Goal: Task Accomplishment & Management: Manage account settings

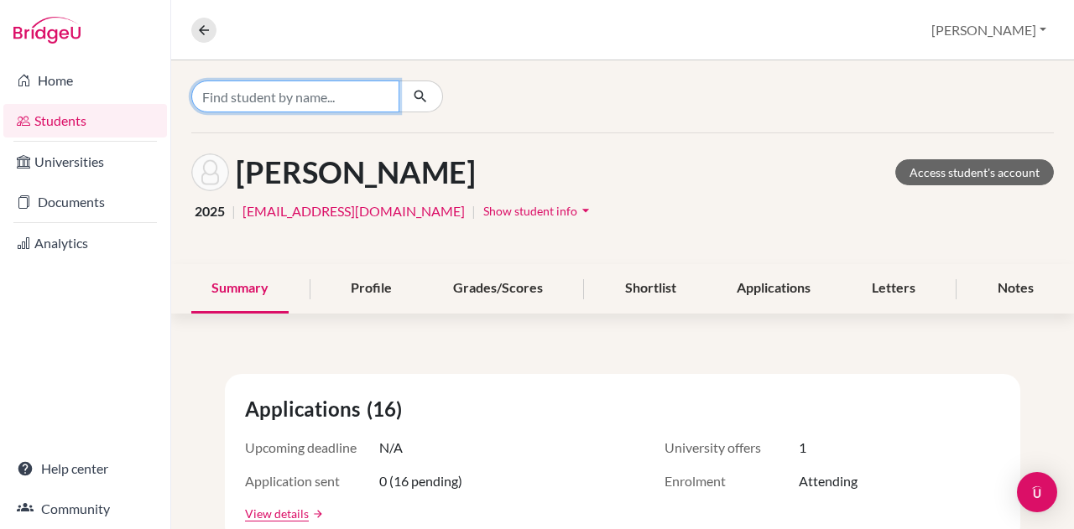
click at [335, 101] on input "Find student by name..." at bounding box center [295, 97] width 208 height 32
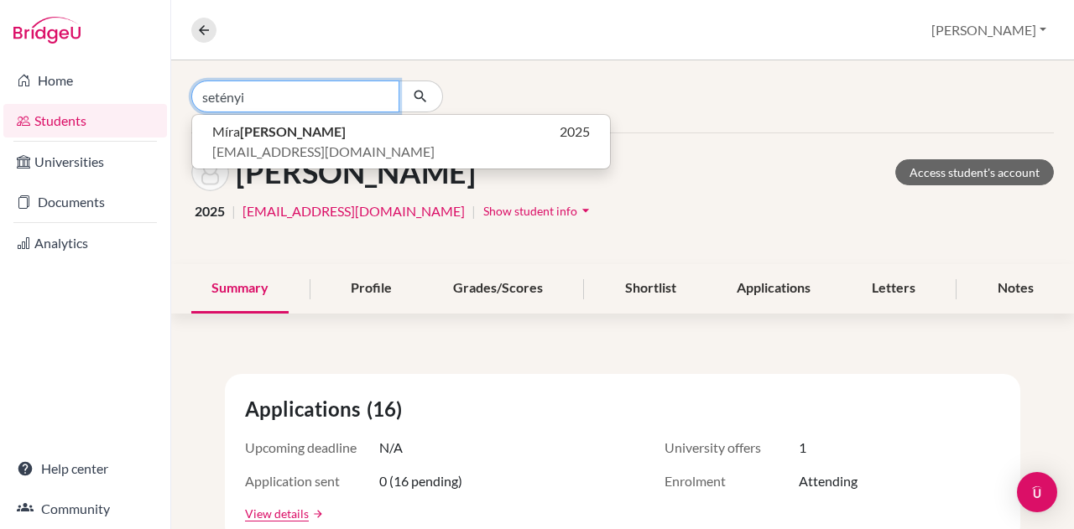
type input "setényi"
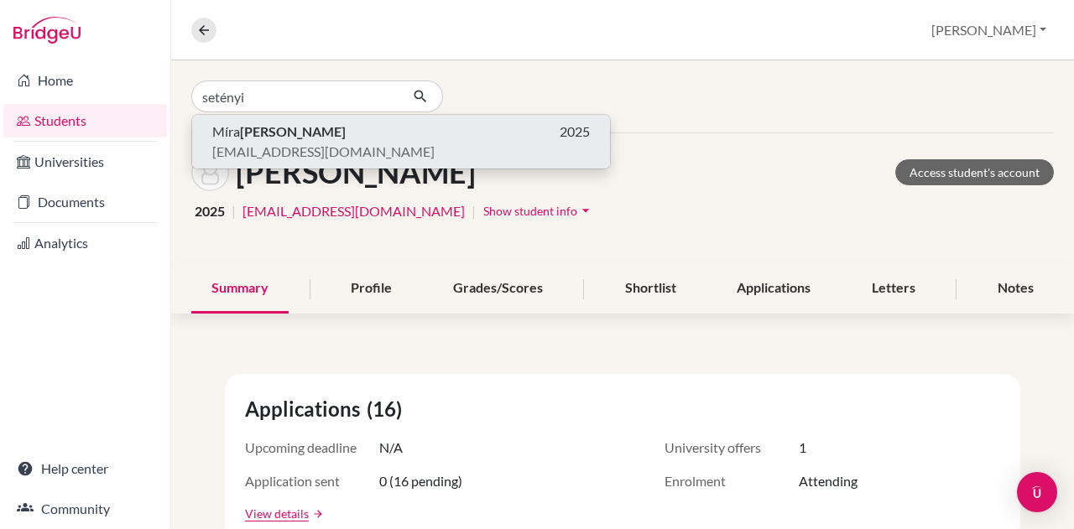
click button "[PERSON_NAME] 2025 [EMAIL_ADDRESS][DOMAIN_NAME]" at bounding box center [401, 142] width 418 height 54
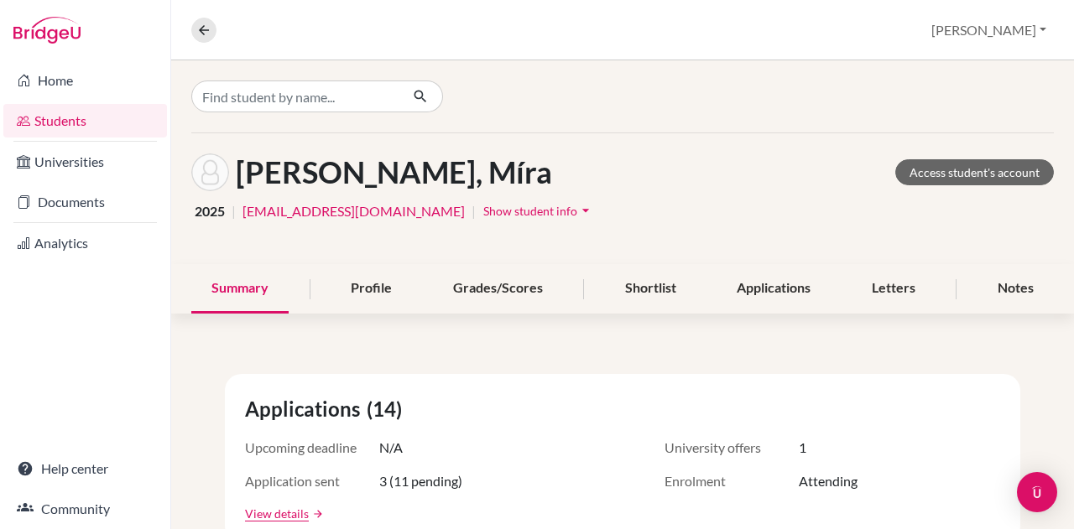
click at [342, 286] on div "Profile" at bounding box center [370, 288] width 81 height 49
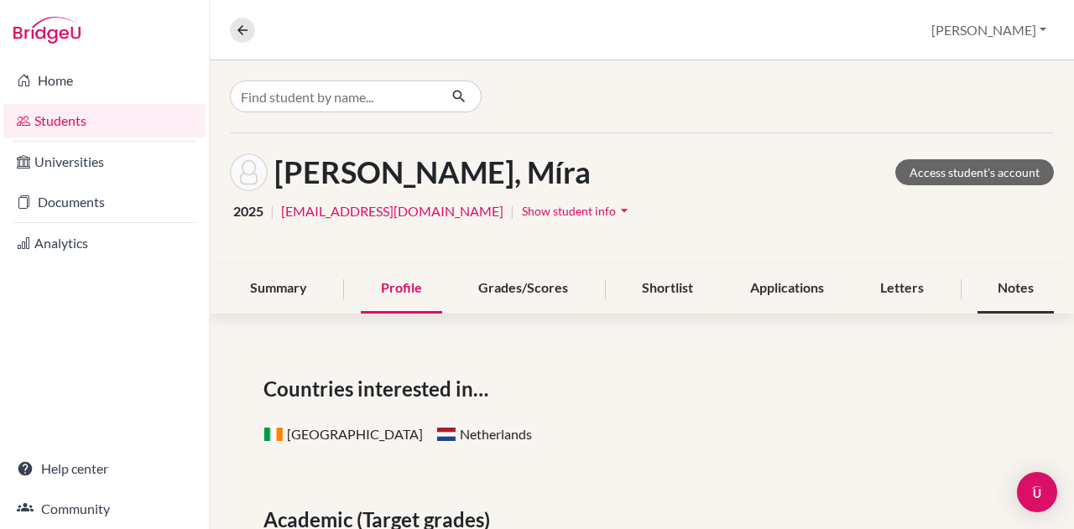
click at [990, 289] on div "Notes" at bounding box center [1015, 288] width 76 height 49
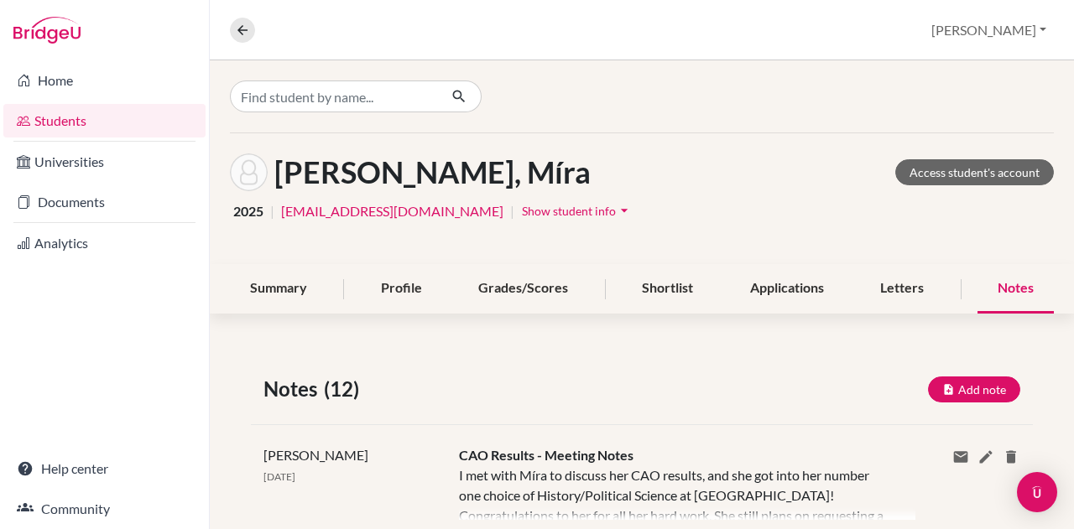
scroll to position [168, 0]
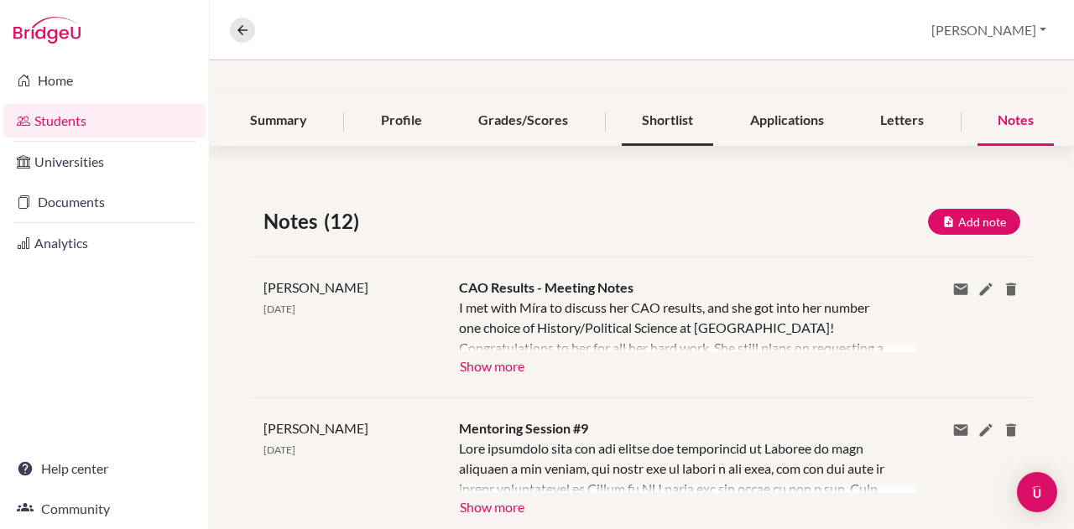
click at [646, 117] on div "Shortlist" at bounding box center [666, 120] width 91 height 49
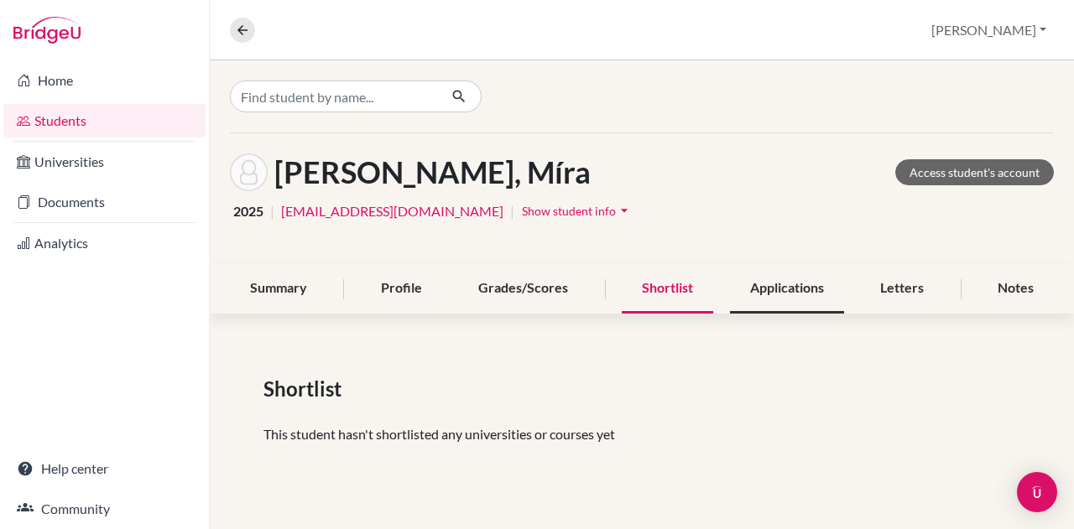
click at [805, 280] on div "Applications" at bounding box center [787, 288] width 114 height 49
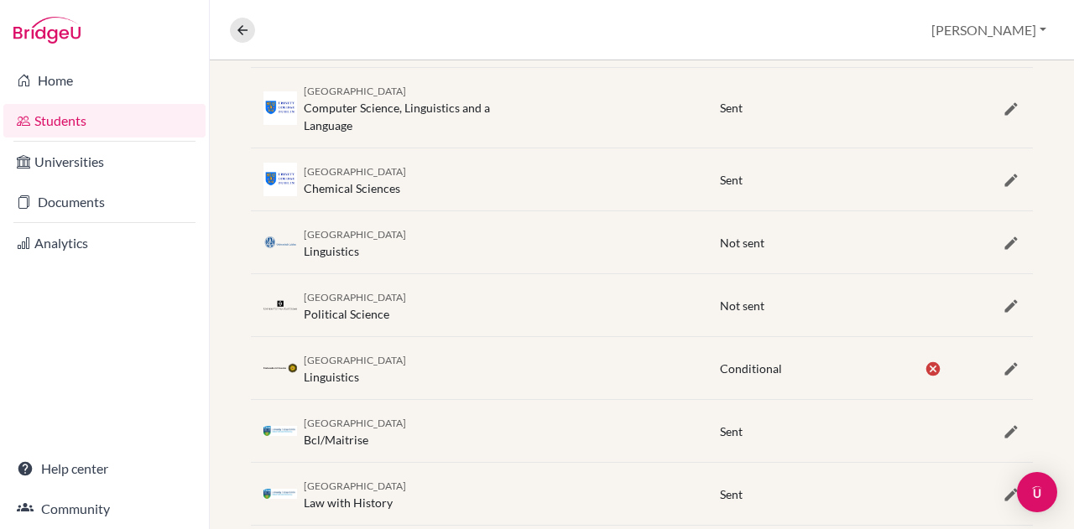
scroll to position [364, 0]
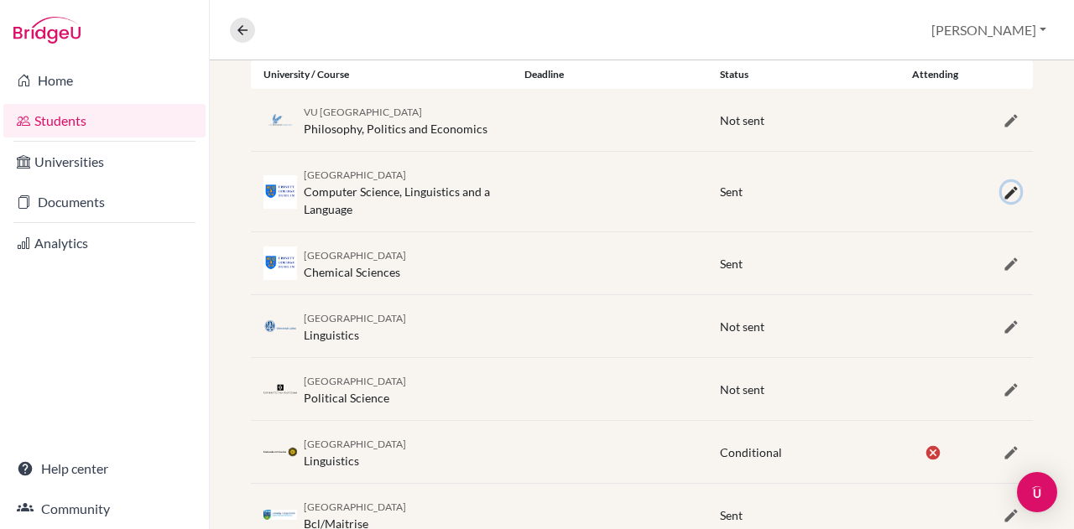
click at [1002, 186] on icon "button" at bounding box center [1010, 193] width 17 height 17
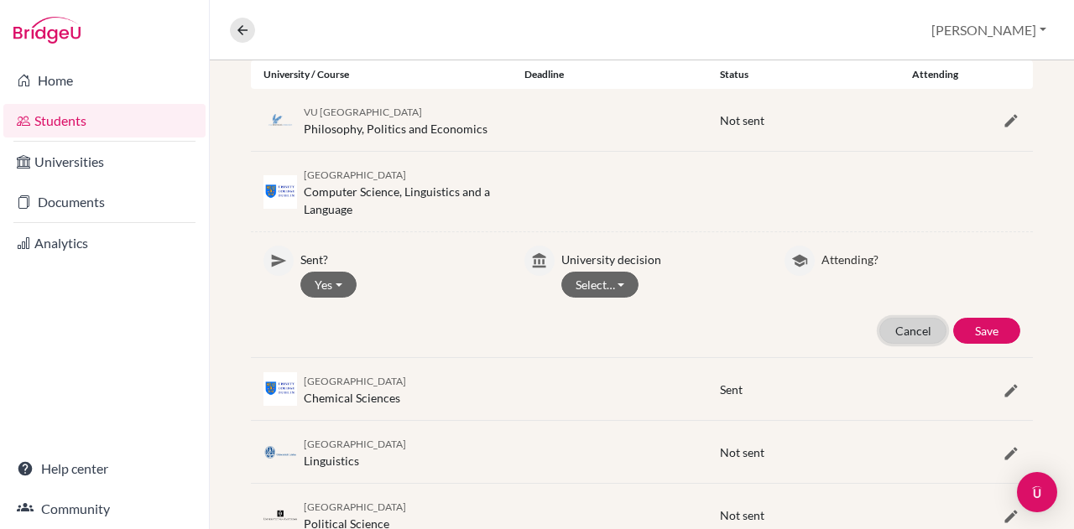
click at [906, 325] on button "Cancel" at bounding box center [912, 331] width 67 height 26
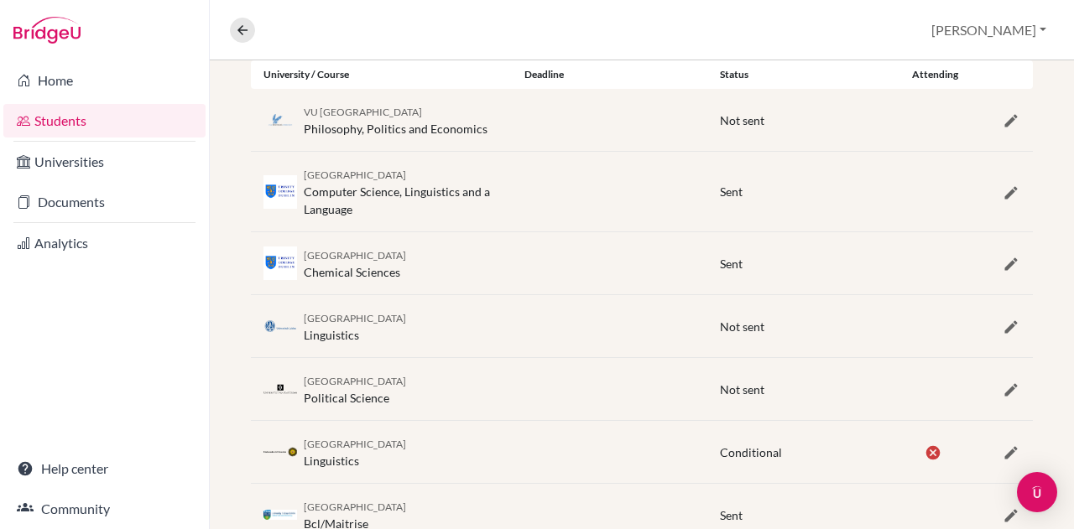
click at [1003, 199] on div at bounding box center [999, 191] width 65 height 20
click at [1002, 187] on icon "button" at bounding box center [1010, 193] width 17 height 17
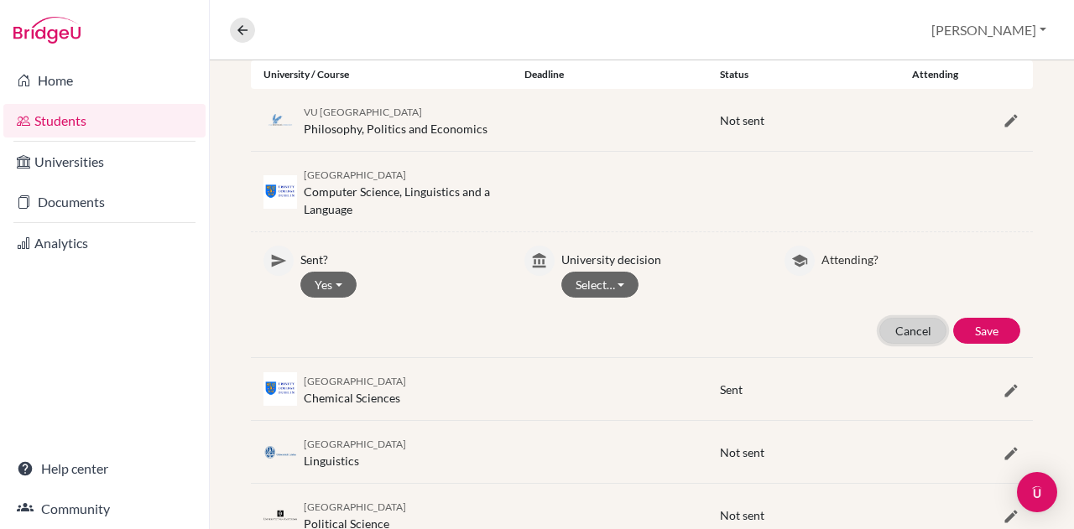
click at [881, 325] on button "Cancel" at bounding box center [912, 331] width 67 height 26
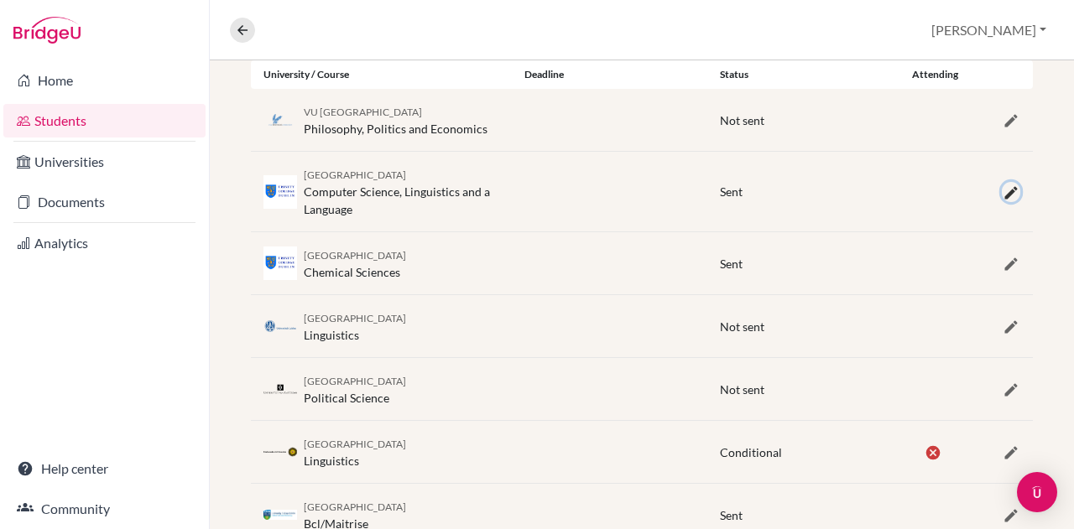
click at [1002, 189] on icon "button" at bounding box center [1010, 193] width 17 height 17
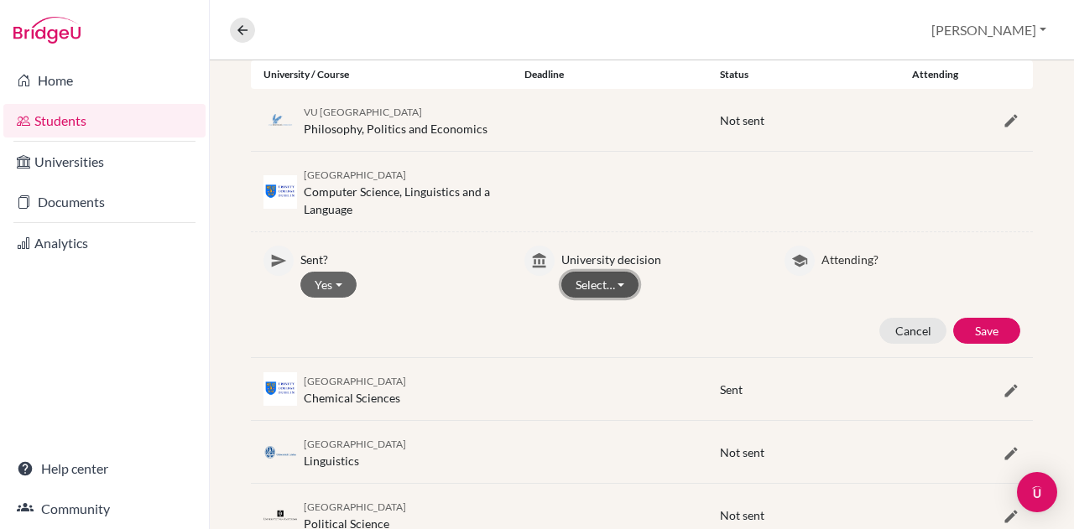
click at [611, 286] on button "Select…" at bounding box center [600, 285] width 78 height 26
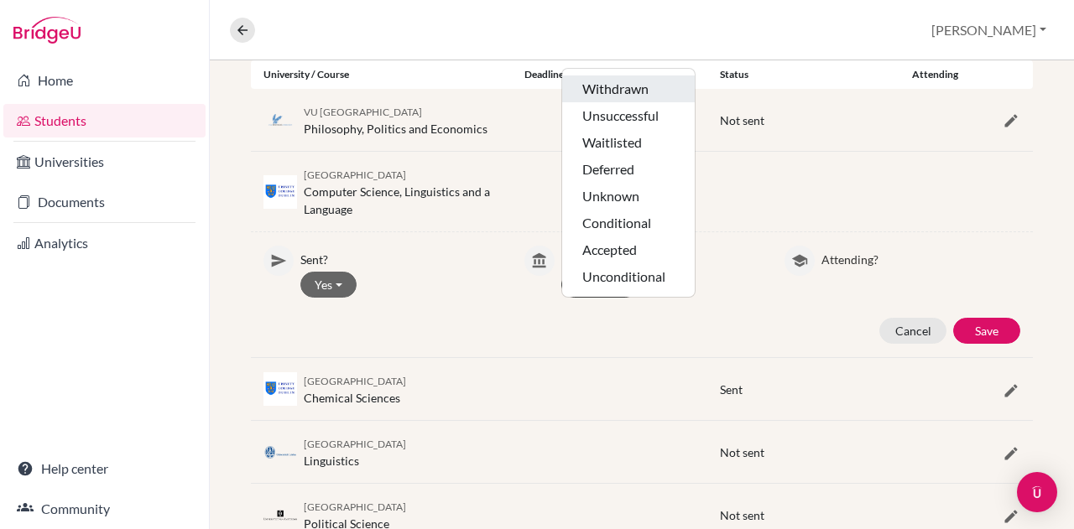
click at [638, 102] on button "Withdrawn" at bounding box center [628, 115] width 133 height 27
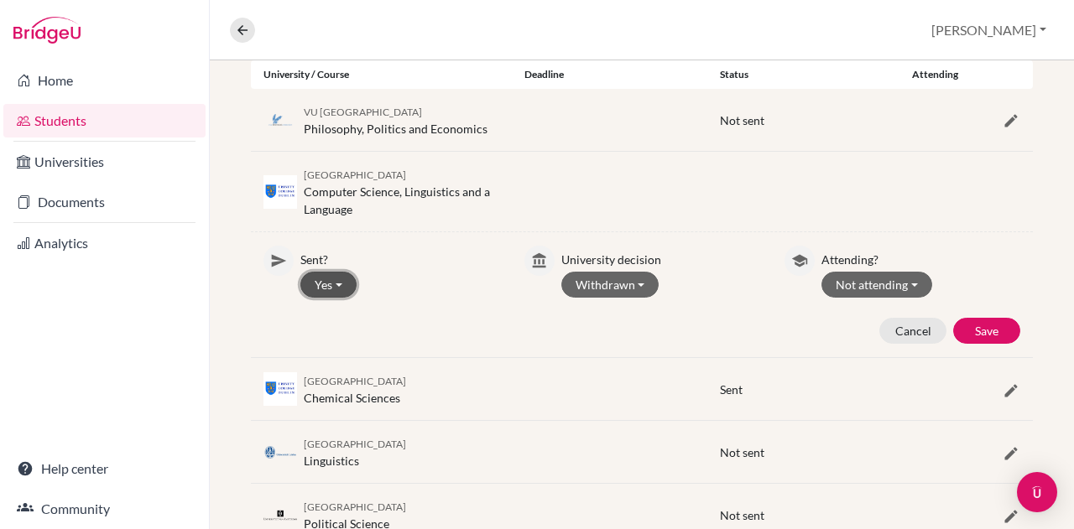
click at [337, 290] on button "Yes" at bounding box center [328, 285] width 56 height 26
click at [884, 276] on button "Not attending" at bounding box center [876, 285] width 111 height 26
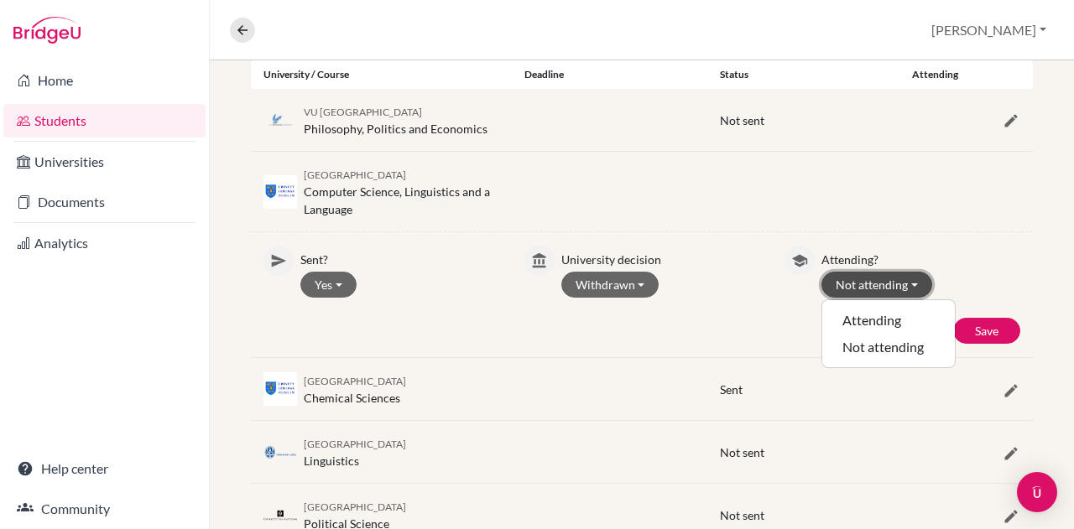
click at [884, 276] on button "Not attending" at bounding box center [876, 285] width 111 height 26
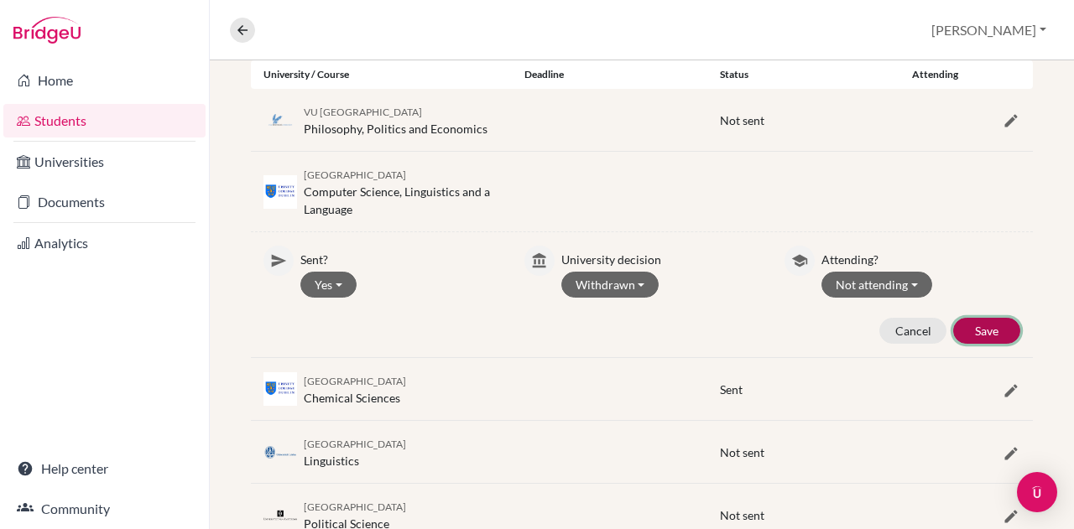
click at [979, 330] on button "Save" at bounding box center [986, 331] width 67 height 26
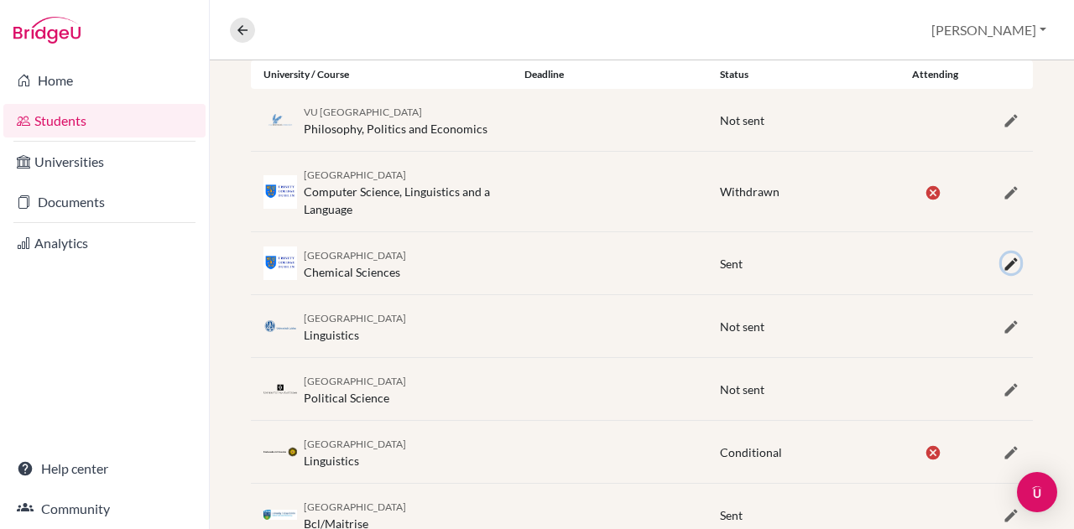
click at [1002, 264] on icon "button" at bounding box center [1010, 264] width 17 height 17
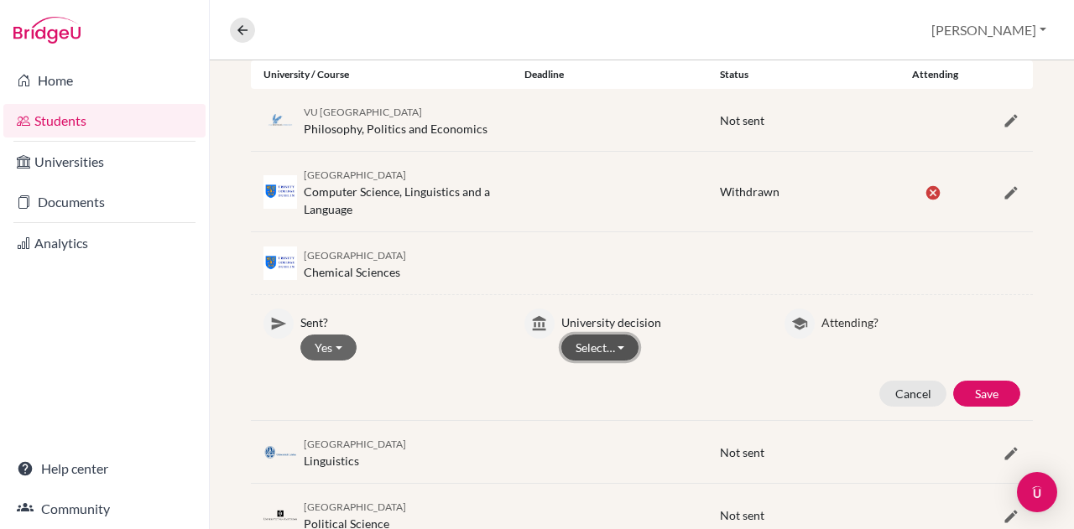
click at [621, 337] on button "Select…" at bounding box center [600, 348] width 78 height 26
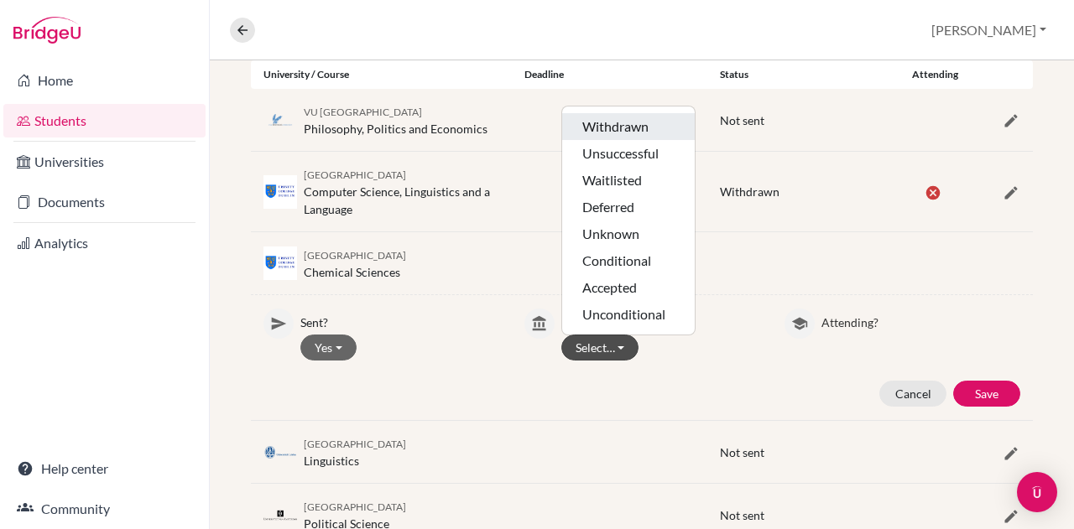
click at [642, 140] on button "Withdrawn" at bounding box center [628, 153] width 133 height 27
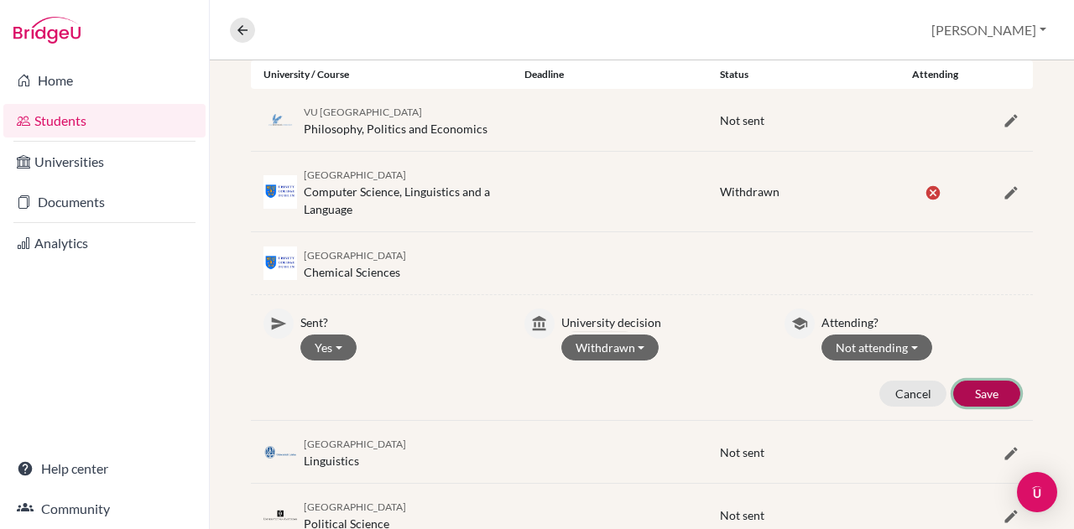
click at [963, 387] on button "Save" at bounding box center [986, 394] width 67 height 26
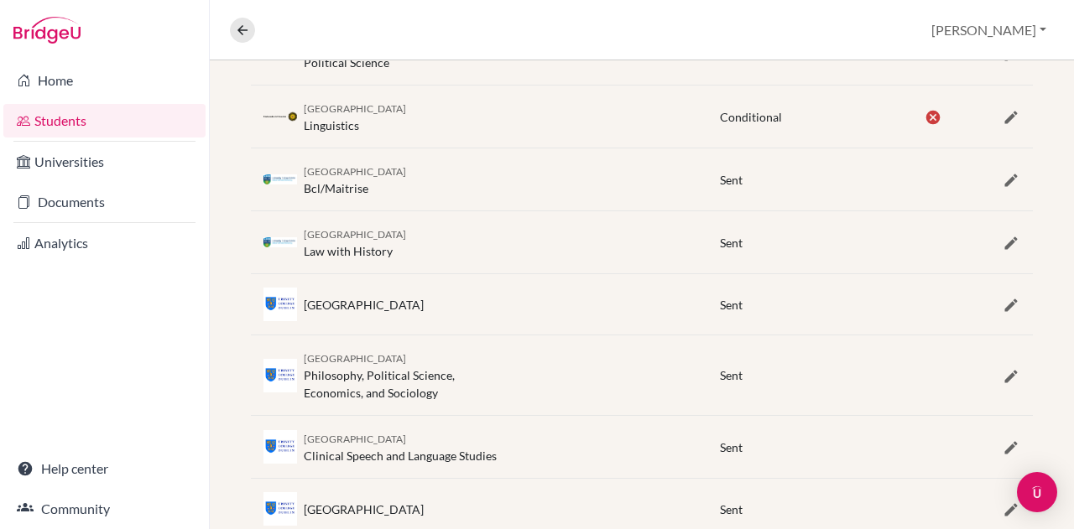
scroll to position [699, 0]
click at [1002, 182] on icon "button" at bounding box center [1010, 180] width 17 height 17
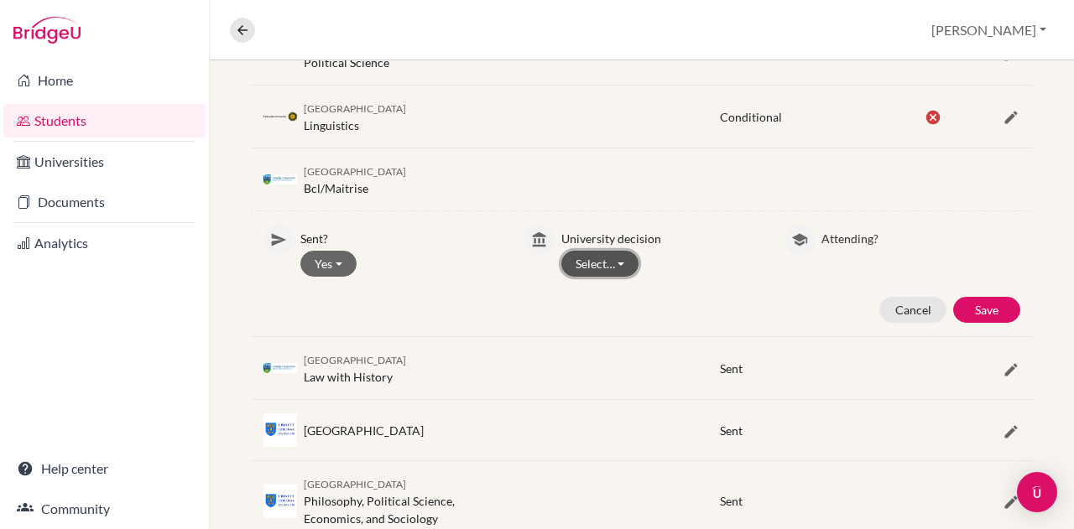
click at [627, 258] on button "Select…" at bounding box center [600, 264] width 78 height 26
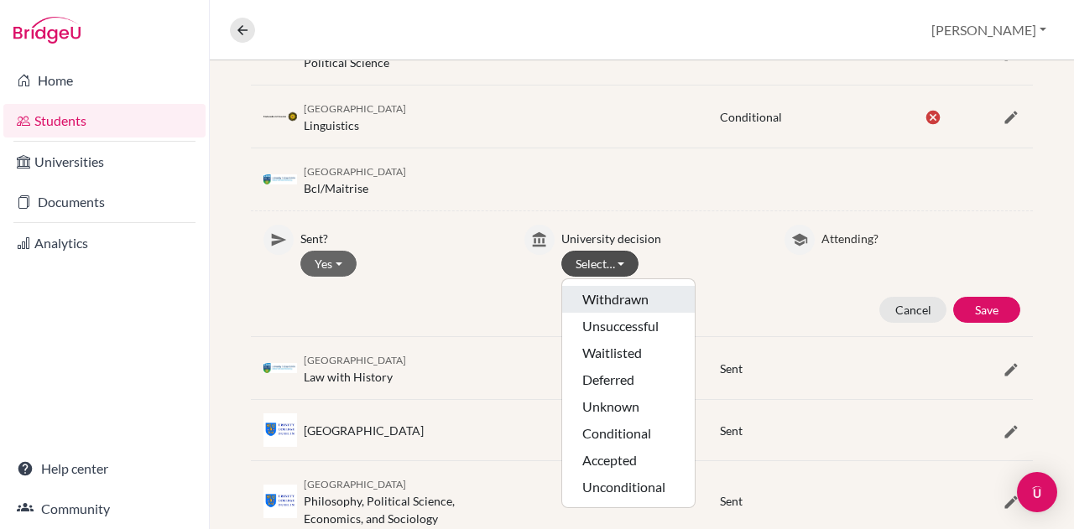
click at [623, 313] on button "Withdrawn" at bounding box center [628, 326] width 133 height 27
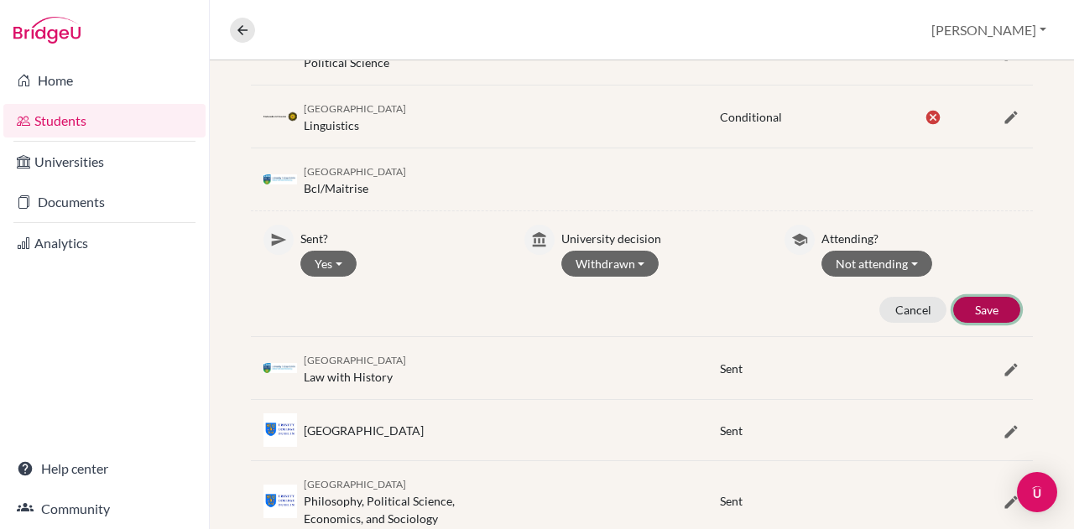
click at [985, 300] on button "Save" at bounding box center [986, 310] width 67 height 26
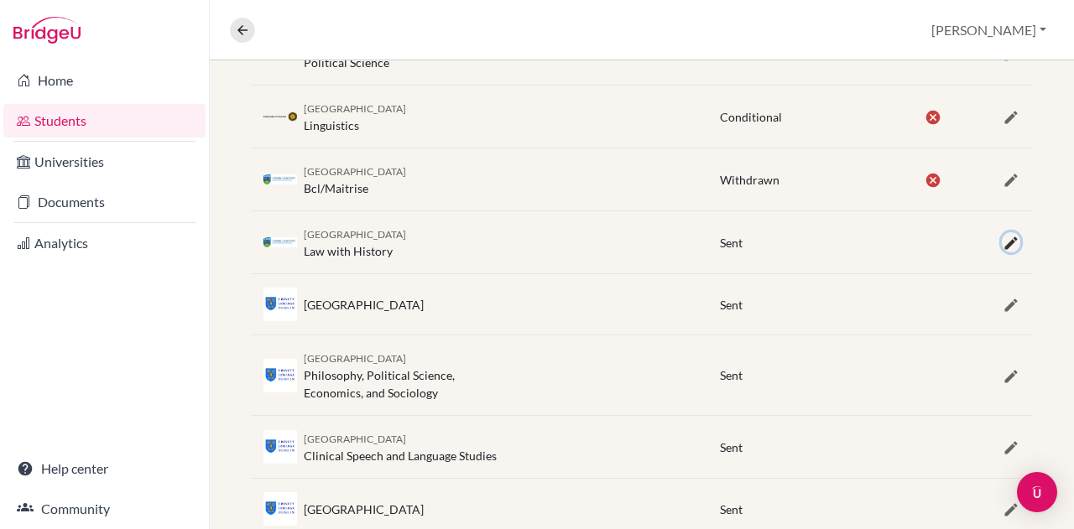
click at [1002, 235] on icon "button" at bounding box center [1010, 243] width 17 height 17
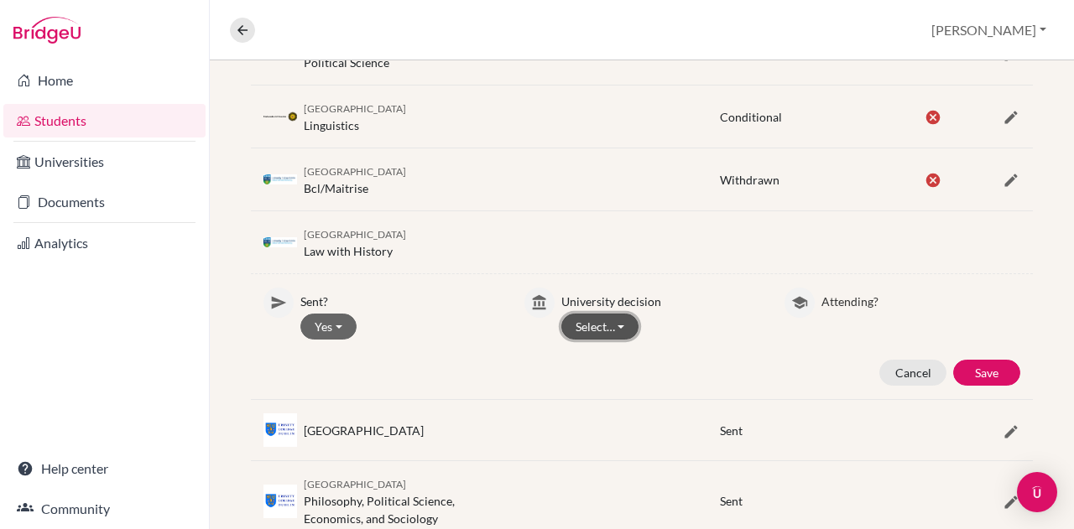
click at [611, 322] on button "Select…" at bounding box center [600, 327] width 78 height 26
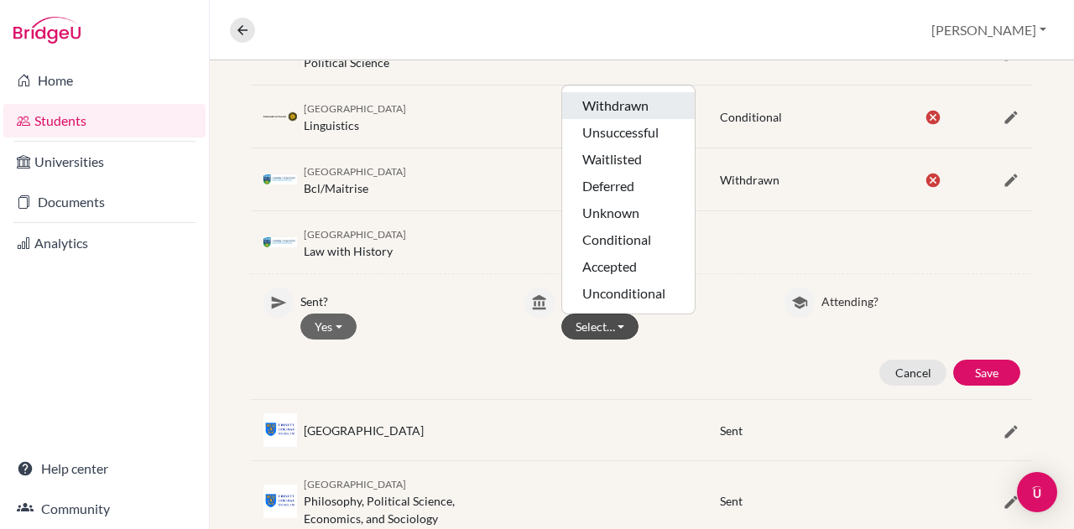
click at [602, 119] on button "Withdrawn" at bounding box center [628, 132] width 133 height 27
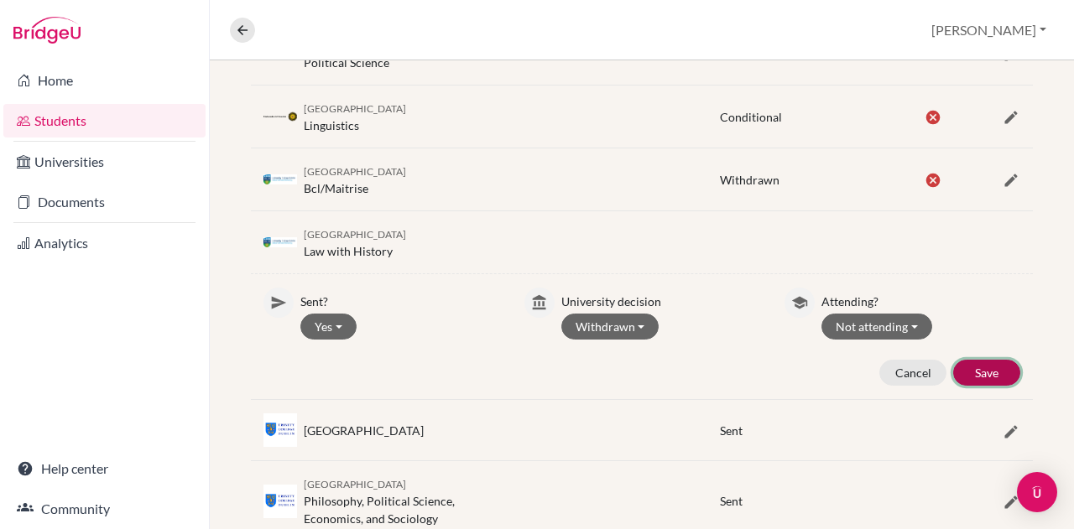
click at [975, 360] on button "Save" at bounding box center [986, 373] width 67 height 26
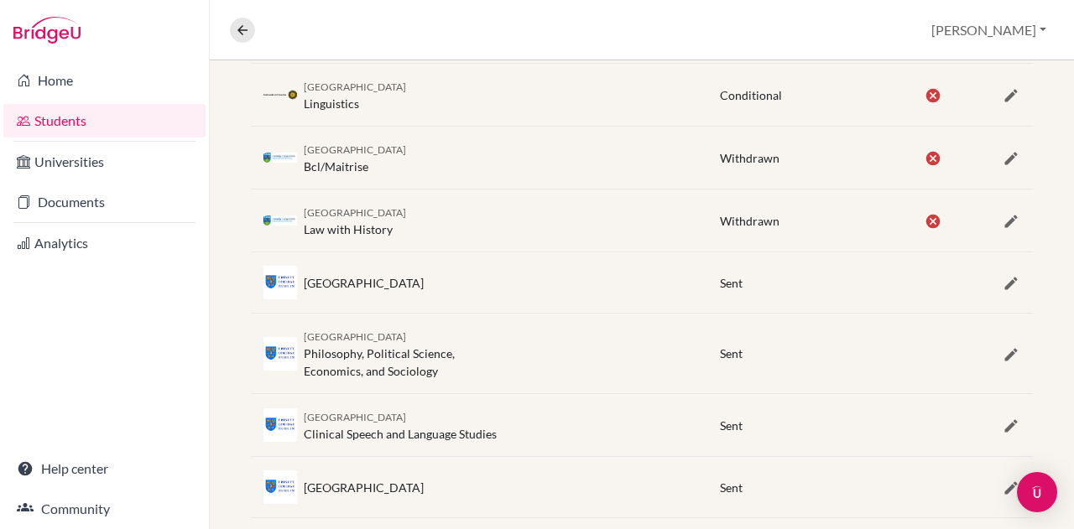
scroll to position [783, 0]
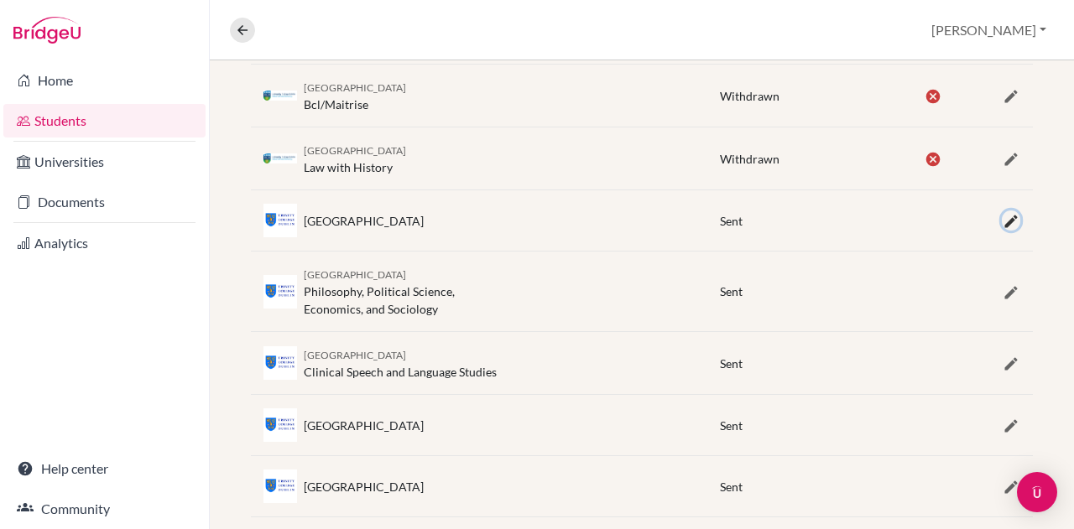
click at [1002, 219] on icon "button" at bounding box center [1010, 221] width 17 height 17
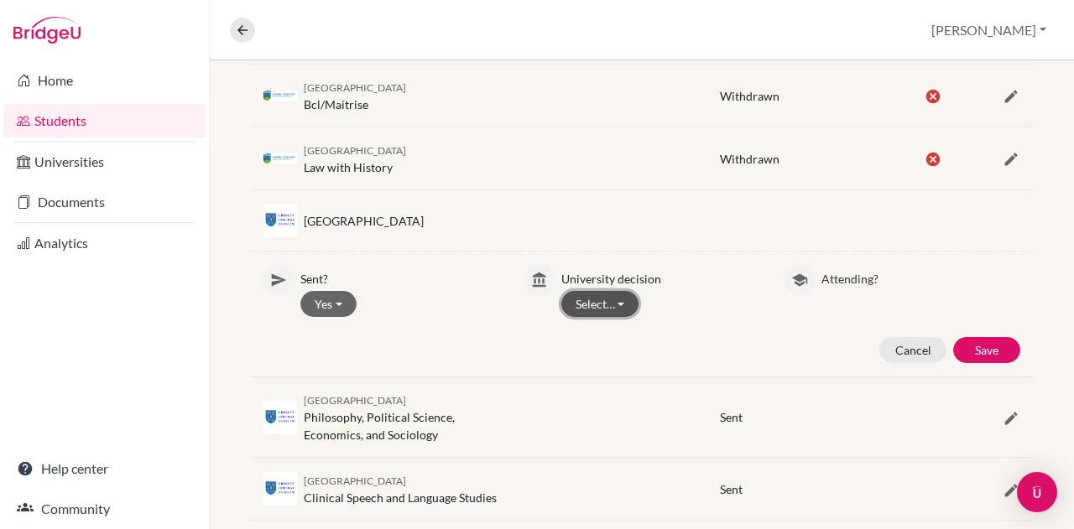
click at [618, 298] on button "Select…" at bounding box center [600, 304] width 78 height 26
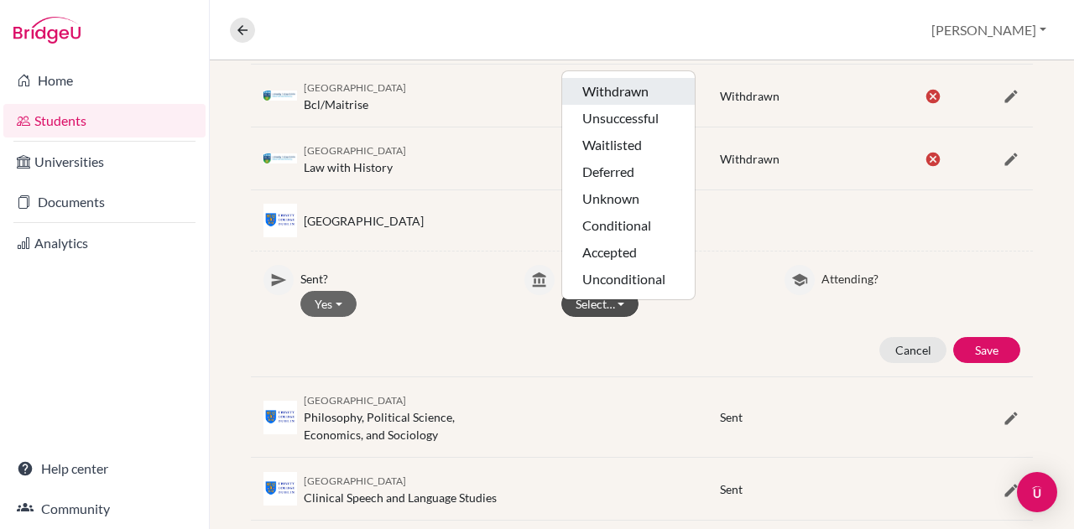
click at [632, 105] on button "Withdrawn" at bounding box center [628, 118] width 133 height 27
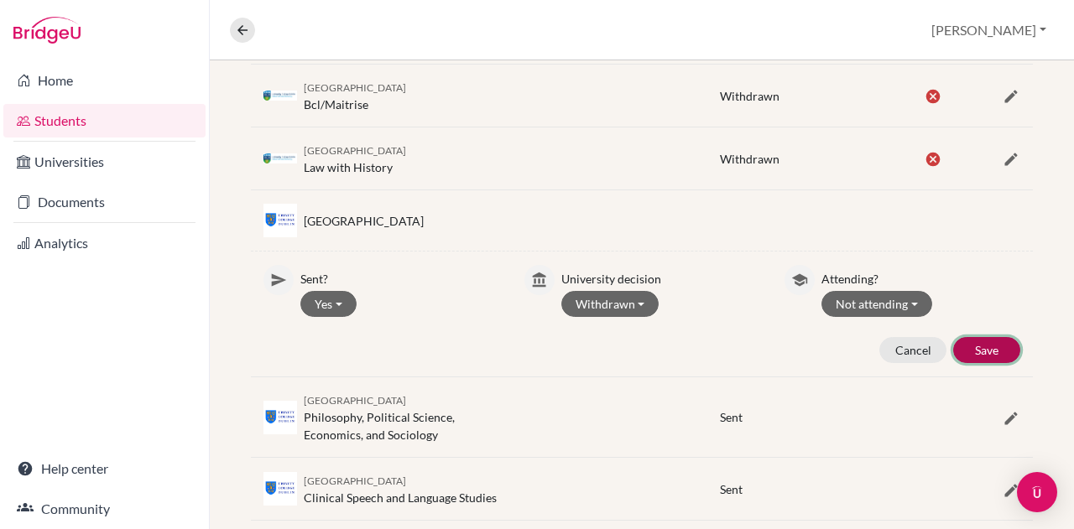
click at [983, 345] on button "Save" at bounding box center [986, 350] width 67 height 26
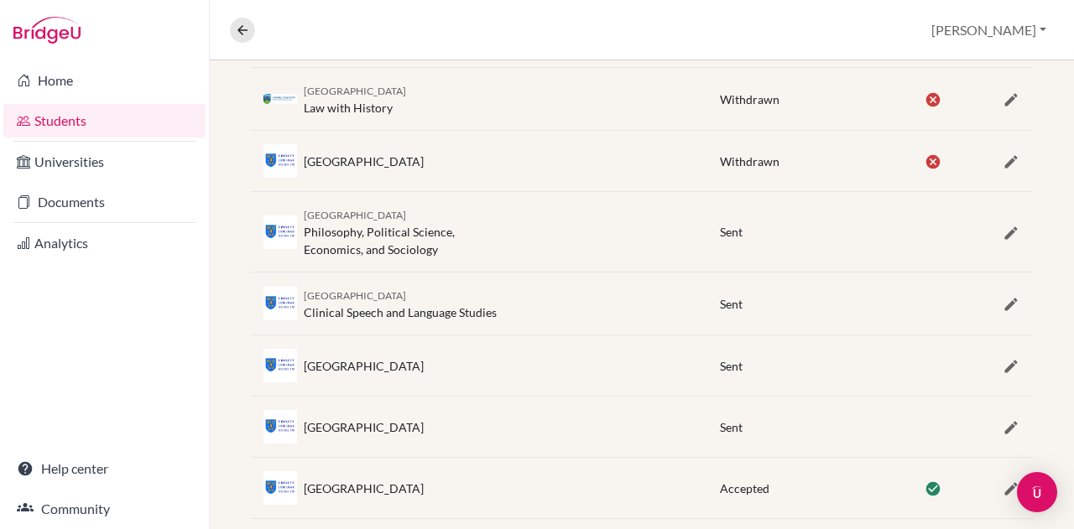
scroll to position [867, 0]
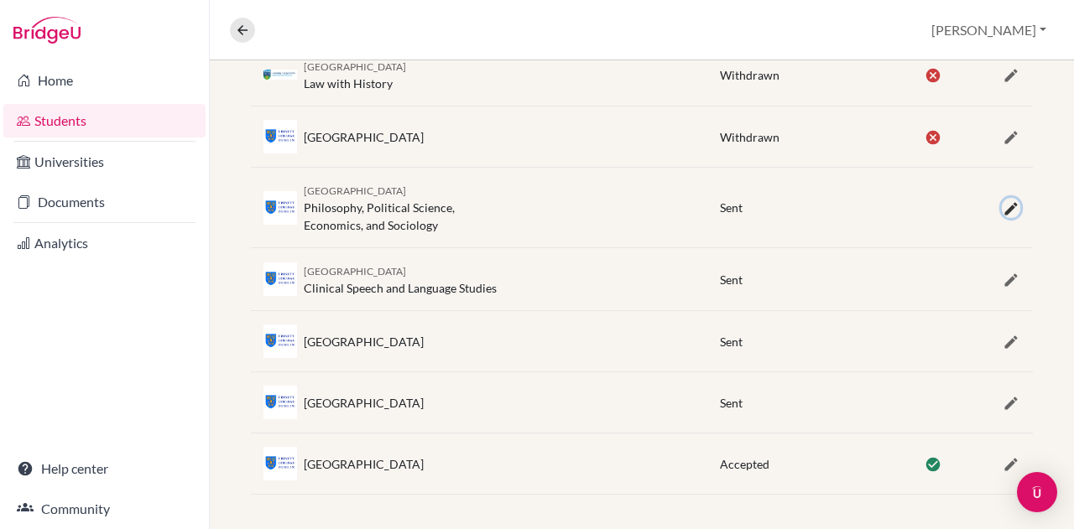
click at [1002, 205] on icon "button" at bounding box center [1010, 208] width 17 height 17
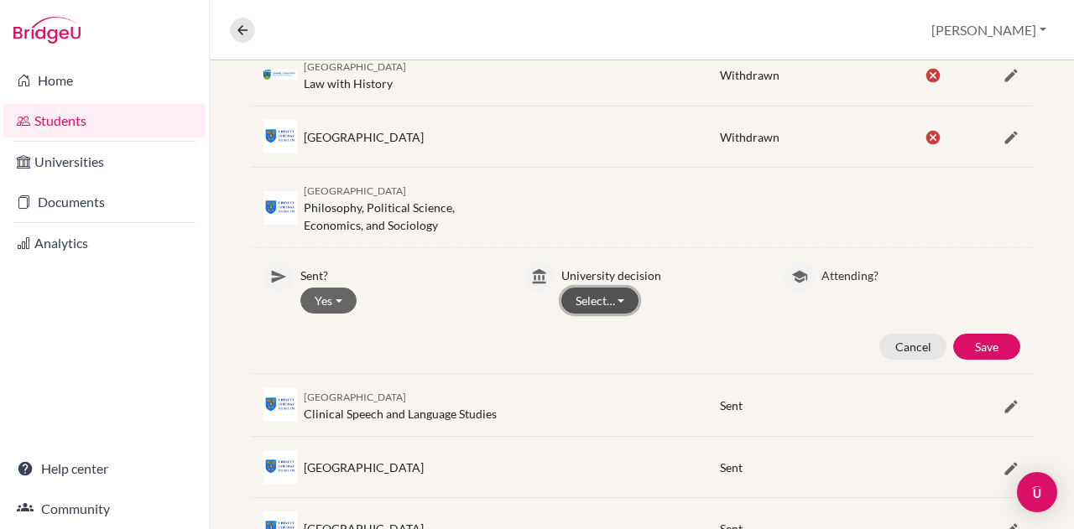
click at [623, 294] on button "Select…" at bounding box center [600, 301] width 78 height 26
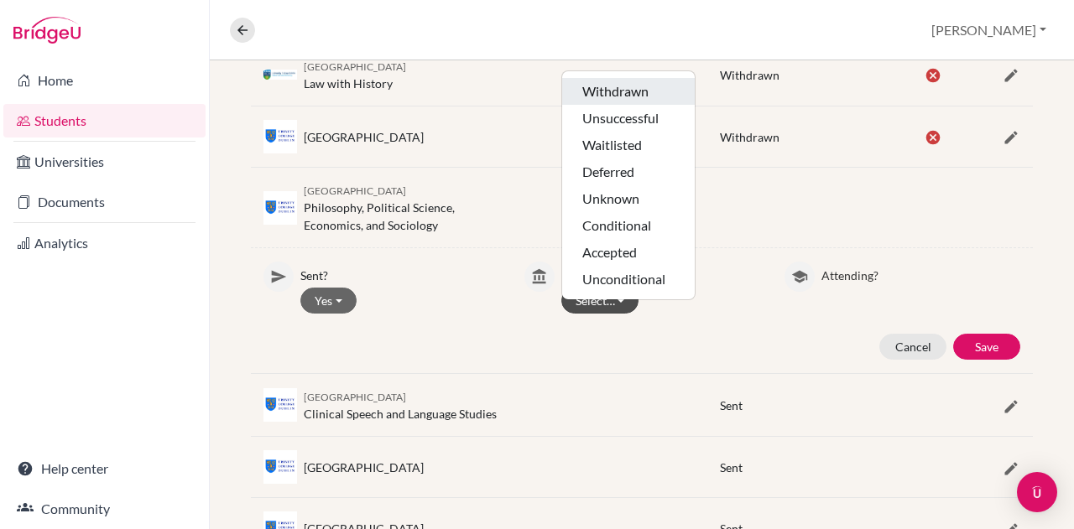
click at [606, 105] on button "Withdrawn" at bounding box center [628, 118] width 133 height 27
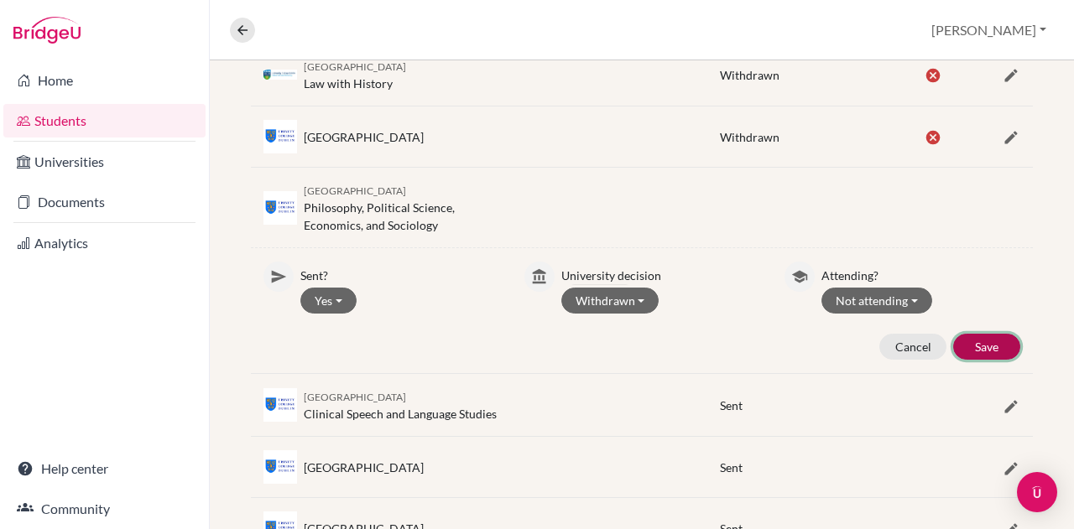
click at [987, 336] on button "Save" at bounding box center [986, 347] width 67 height 26
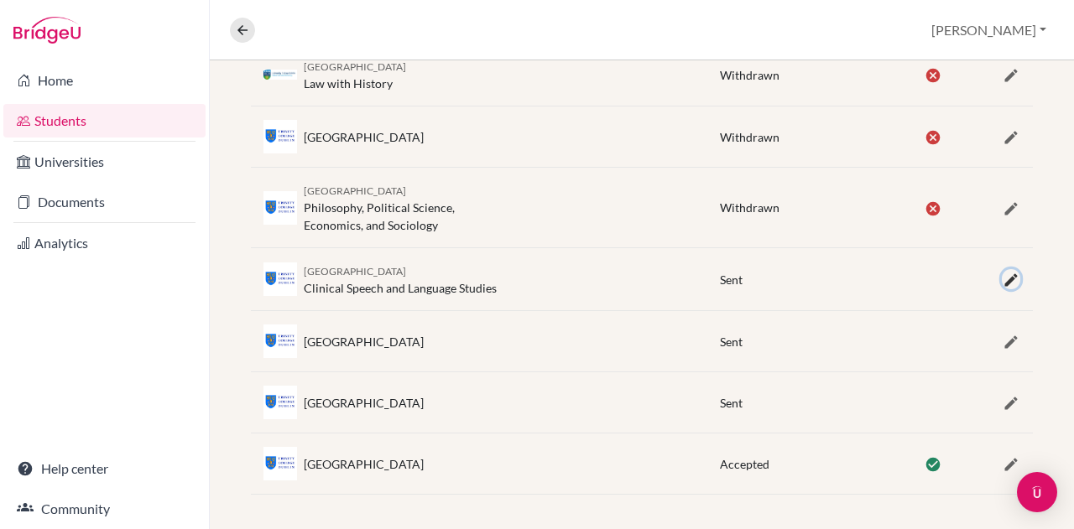
click at [1002, 278] on icon "button" at bounding box center [1010, 280] width 17 height 17
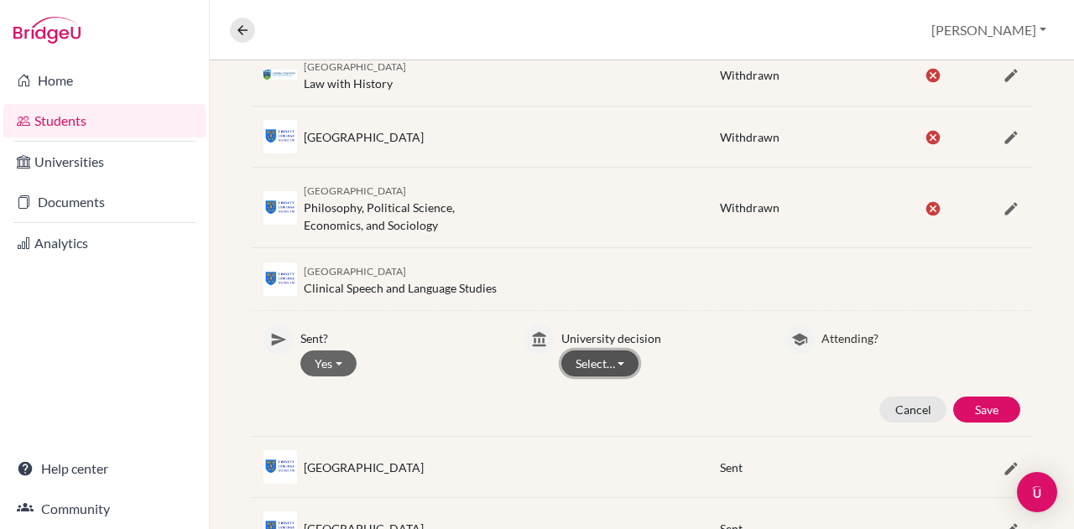
click at [597, 351] on button "Select…" at bounding box center [600, 364] width 78 height 26
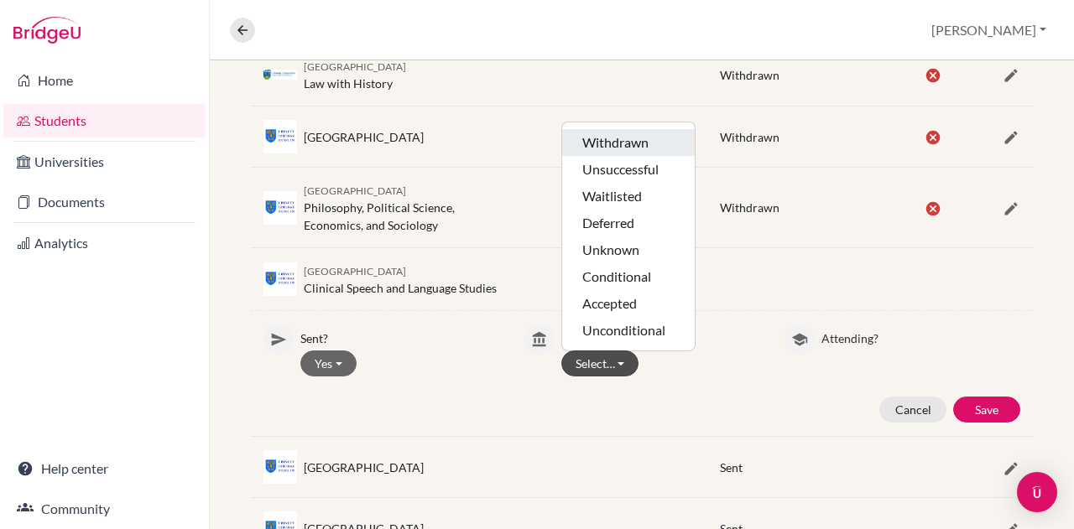
click at [633, 156] on button "Withdrawn" at bounding box center [628, 169] width 133 height 27
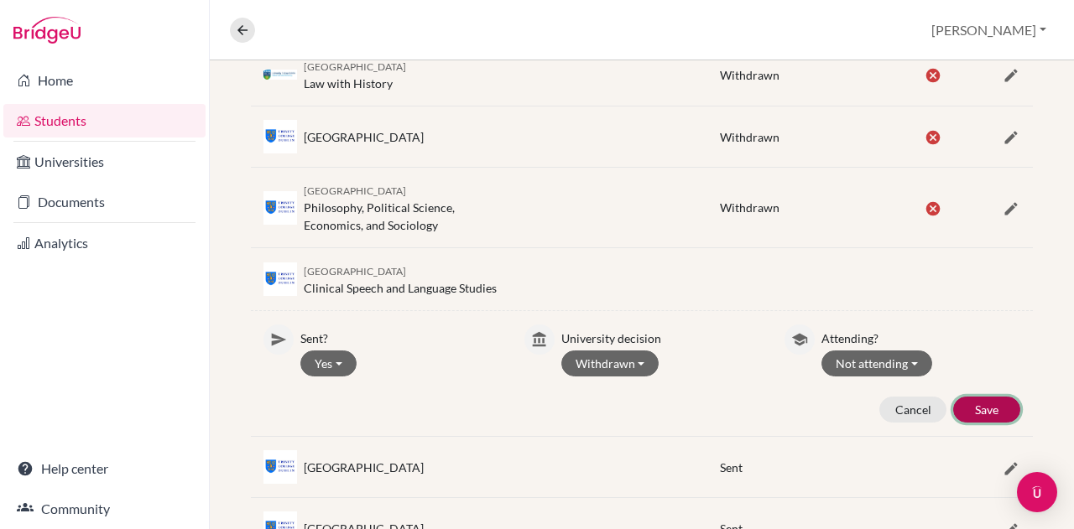
click at [987, 408] on button "Save" at bounding box center [986, 410] width 67 height 26
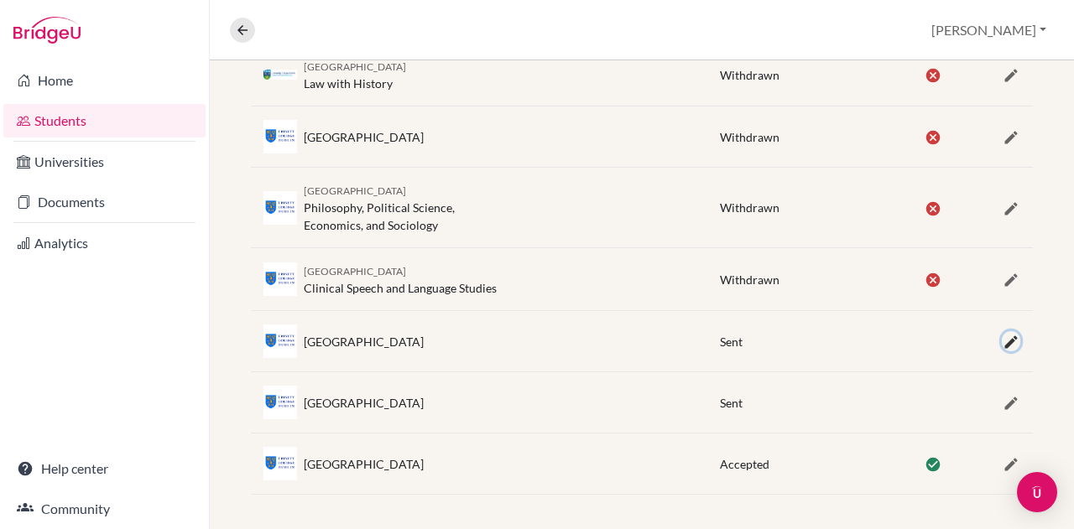
click at [1002, 334] on icon "button" at bounding box center [1010, 342] width 17 height 17
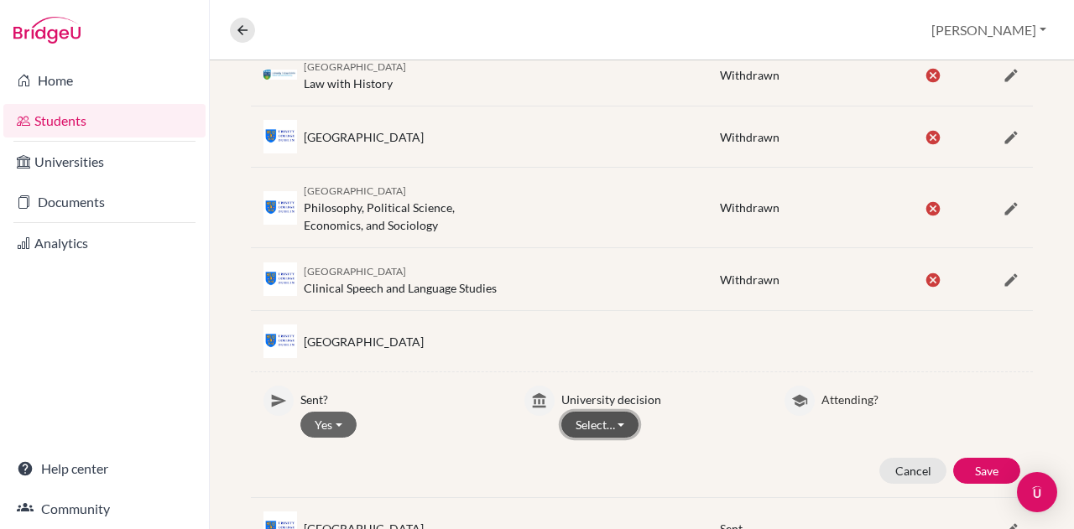
click at [586, 419] on button "Select…" at bounding box center [600, 425] width 78 height 26
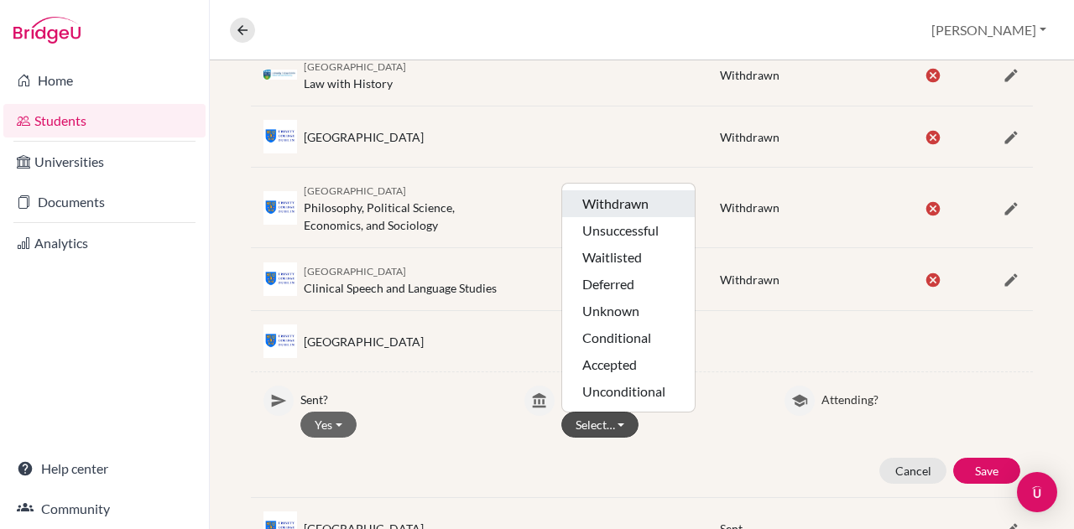
click at [610, 217] on button "Withdrawn" at bounding box center [628, 230] width 133 height 27
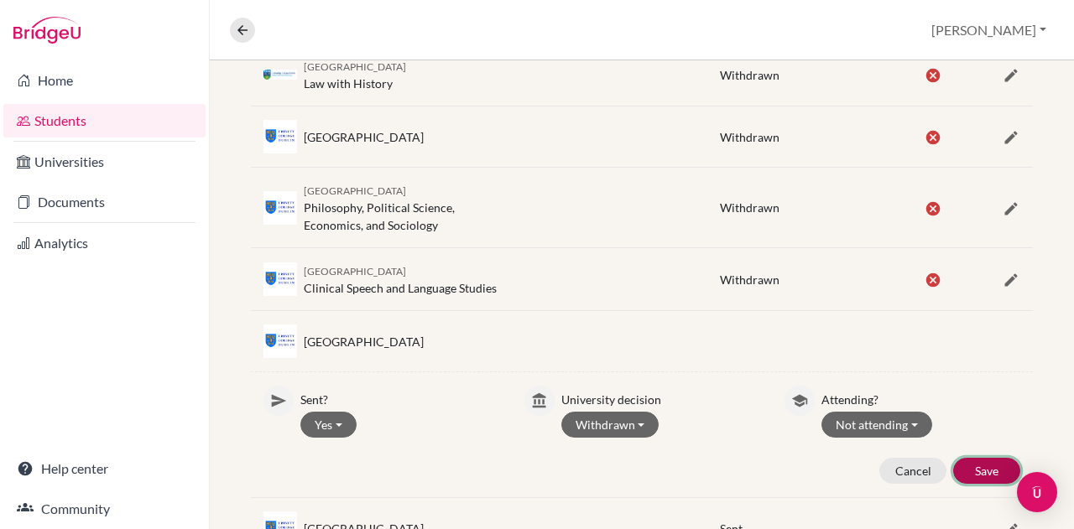
click at [975, 466] on button "Save" at bounding box center [986, 471] width 67 height 26
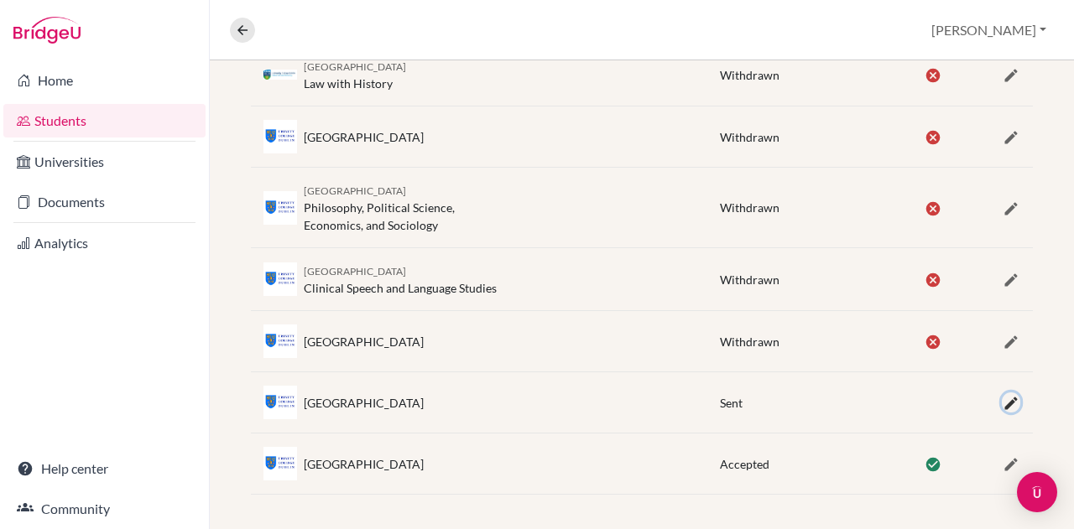
click at [1002, 403] on icon "button" at bounding box center [1010, 403] width 17 height 17
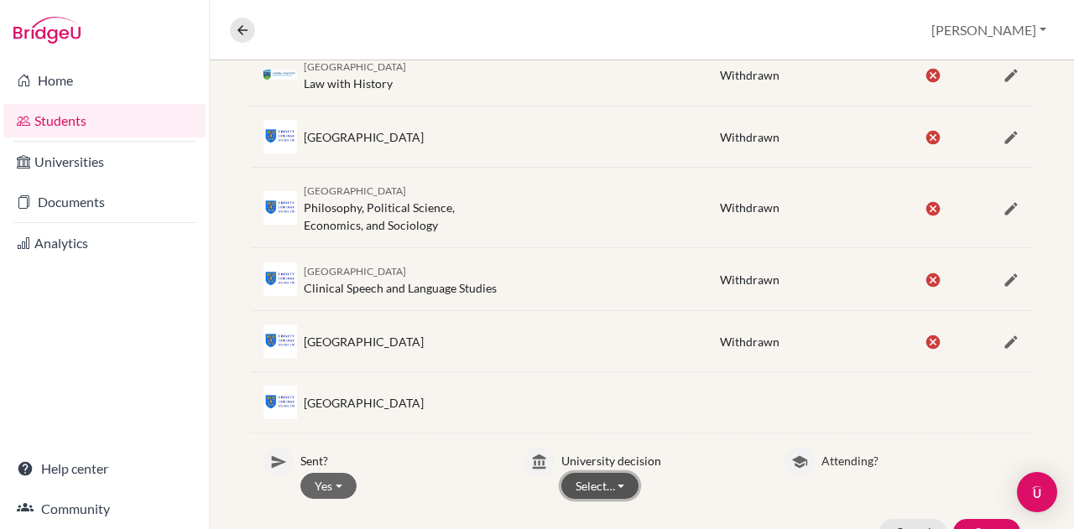
click at [613, 477] on button "Select…" at bounding box center [600, 486] width 78 height 26
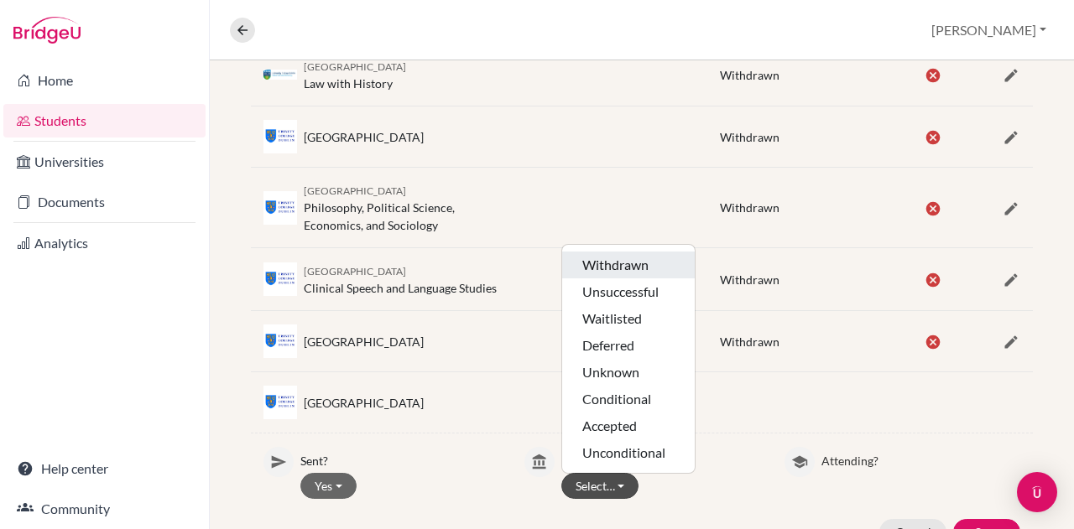
click at [614, 278] on button "Withdrawn" at bounding box center [628, 291] width 133 height 27
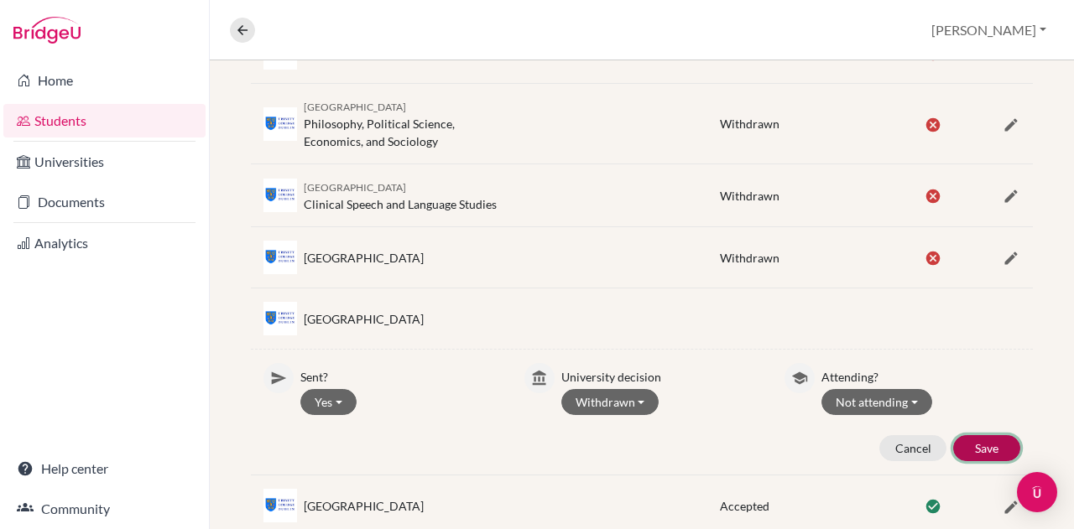
click at [975, 435] on button "Save" at bounding box center [986, 448] width 67 height 26
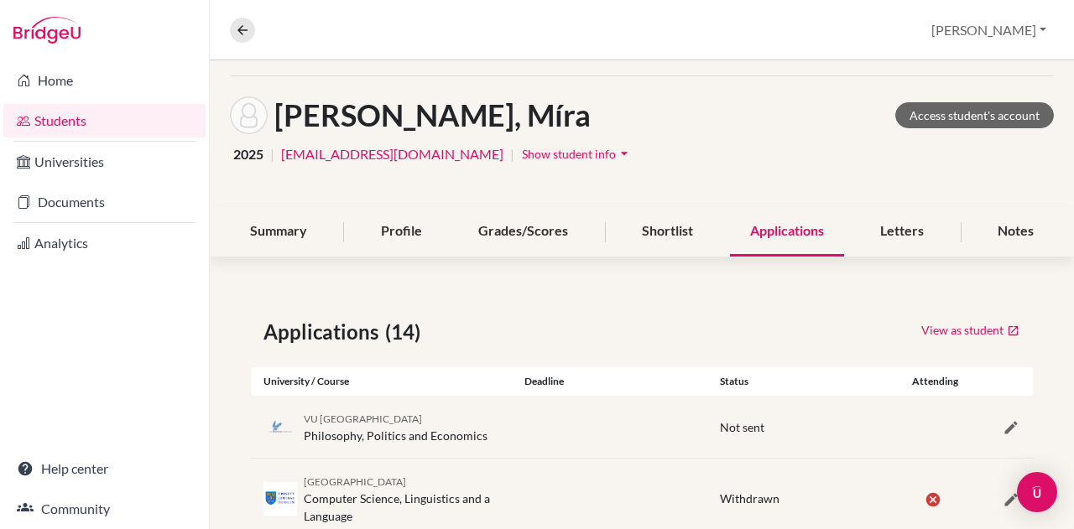
scroll to position [0, 0]
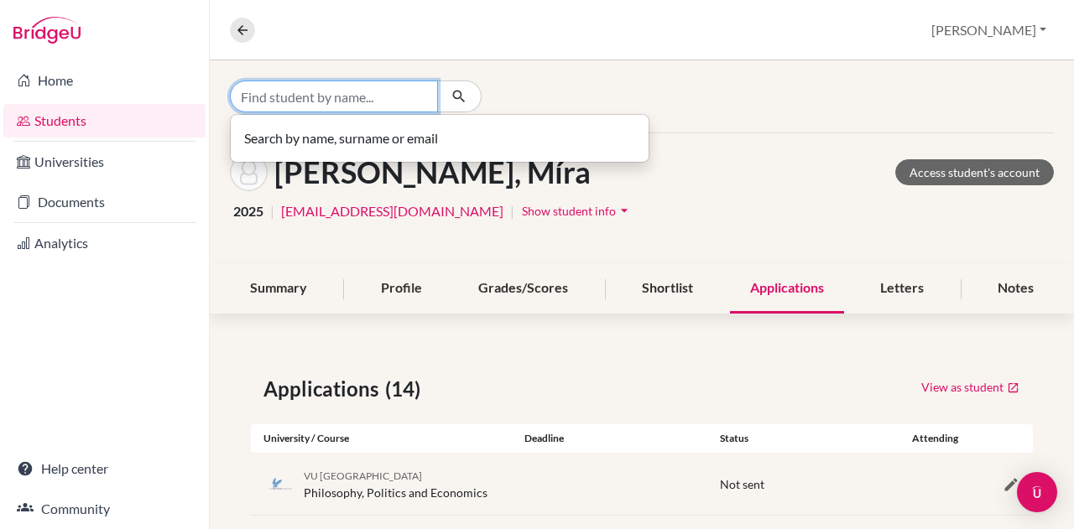
click at [341, 96] on input "Find student by name..." at bounding box center [334, 97] width 208 height 32
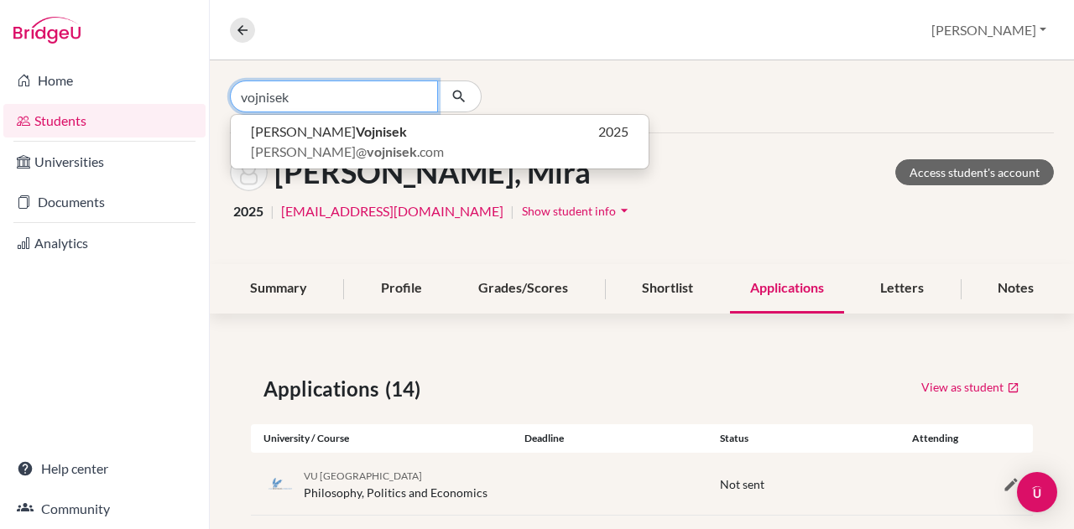
type input "vojnisek"
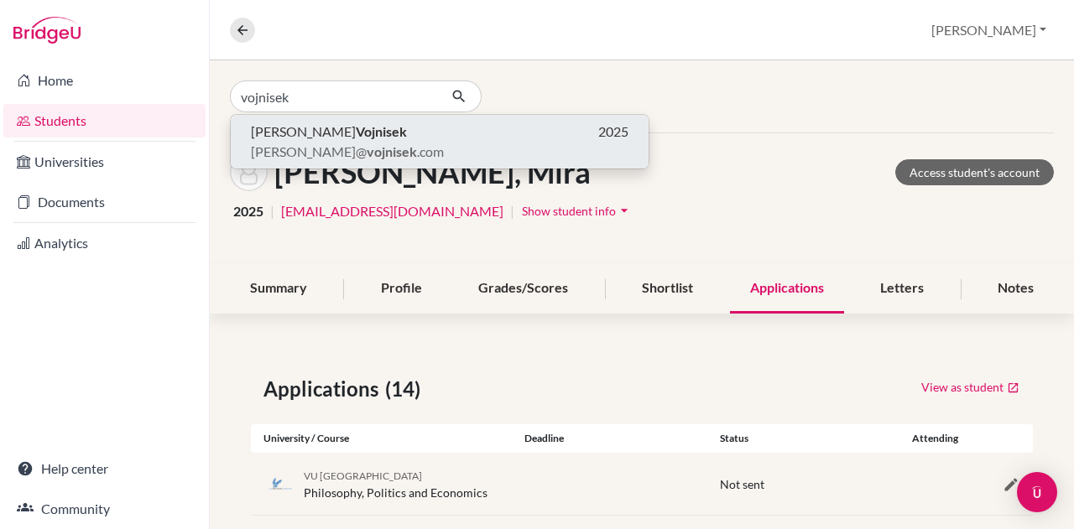
click button "[PERSON_NAME] 2025 [PERSON_NAME]@ vojnisek .com" at bounding box center [440, 142] width 418 height 54
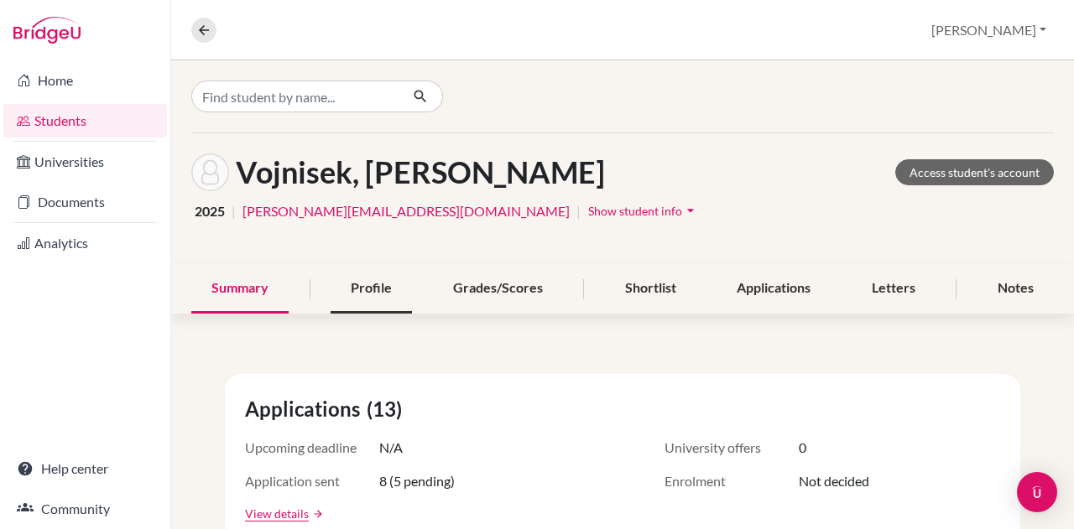
click at [382, 278] on div "Profile" at bounding box center [370, 288] width 81 height 49
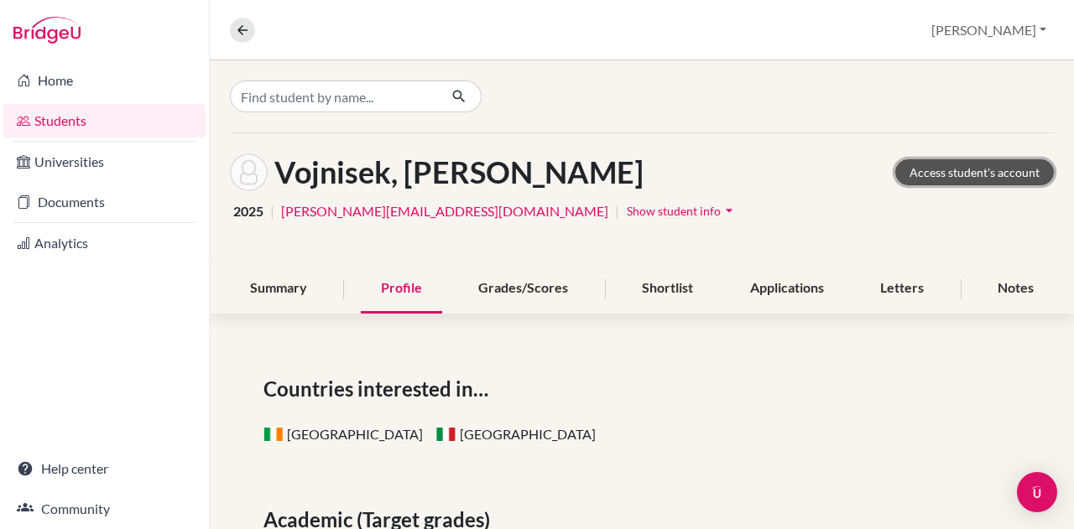
click at [966, 177] on link "Access student's account" at bounding box center [974, 172] width 159 height 26
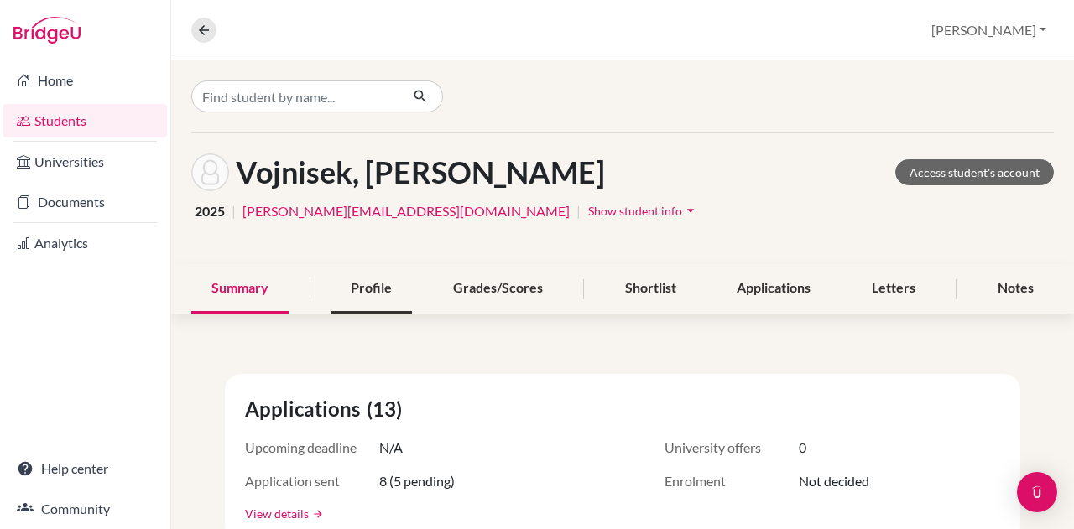
click at [352, 298] on div "Profile" at bounding box center [370, 288] width 81 height 49
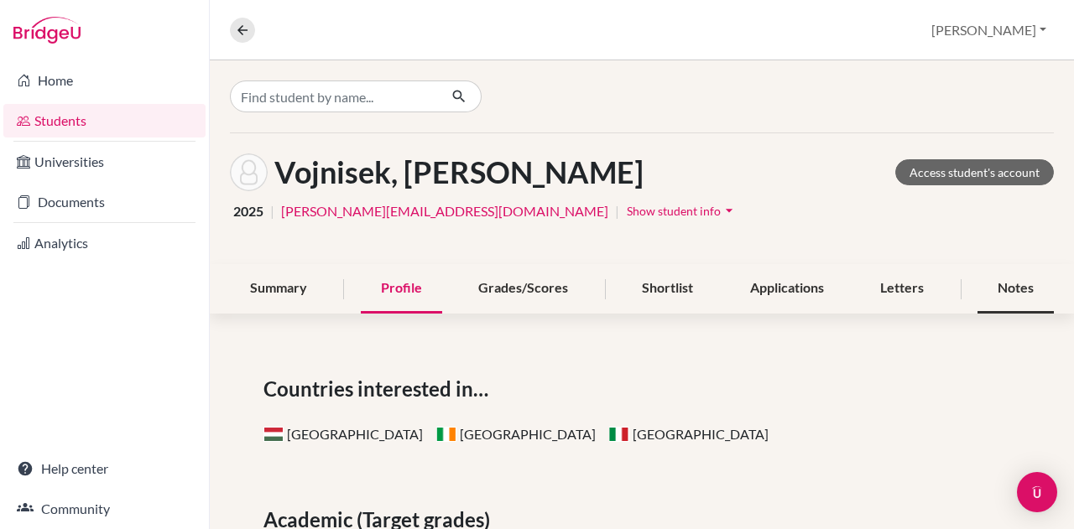
click at [1007, 288] on div "Notes" at bounding box center [1015, 288] width 76 height 49
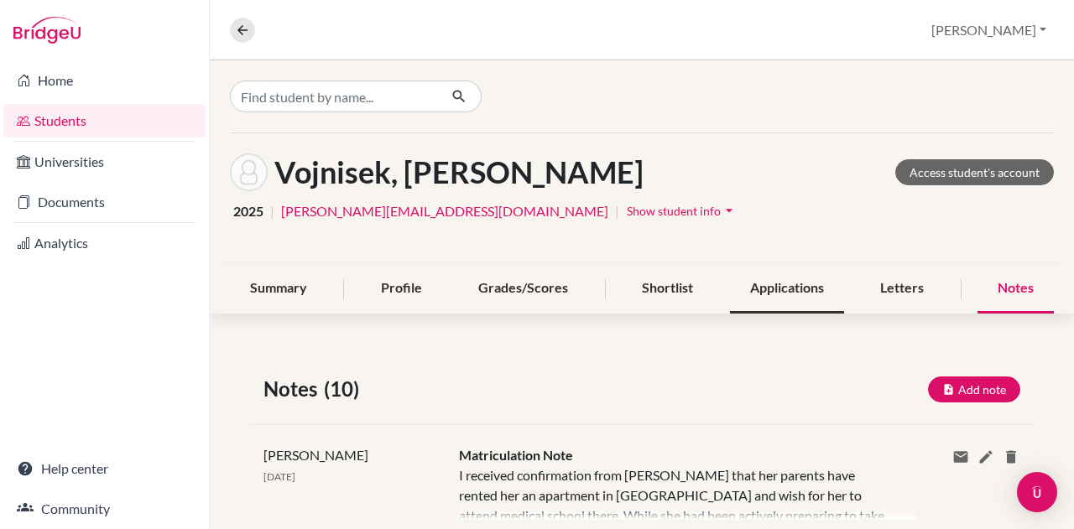
click at [788, 277] on div "Applications" at bounding box center [787, 288] width 114 height 49
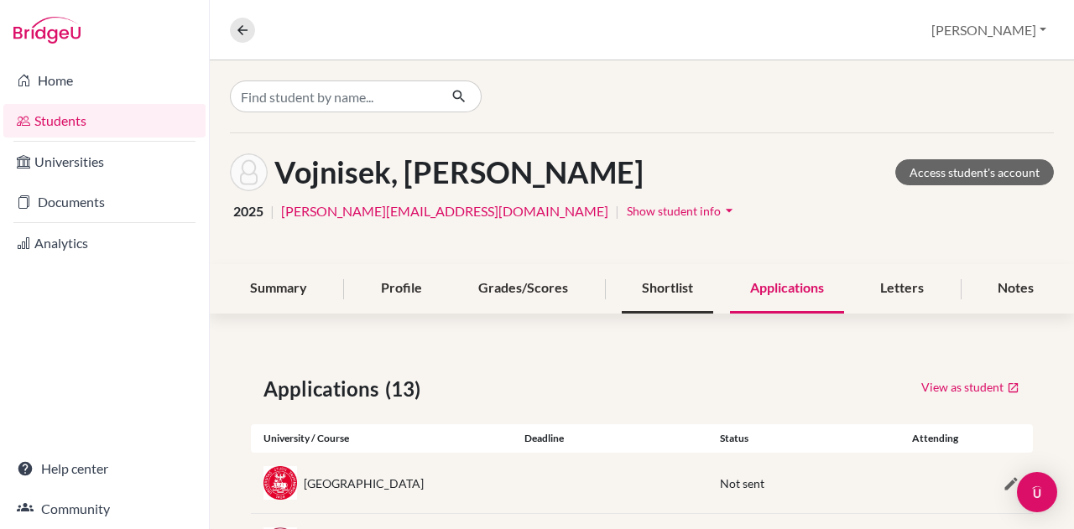
click at [653, 286] on div "Shortlist" at bounding box center [666, 288] width 91 height 49
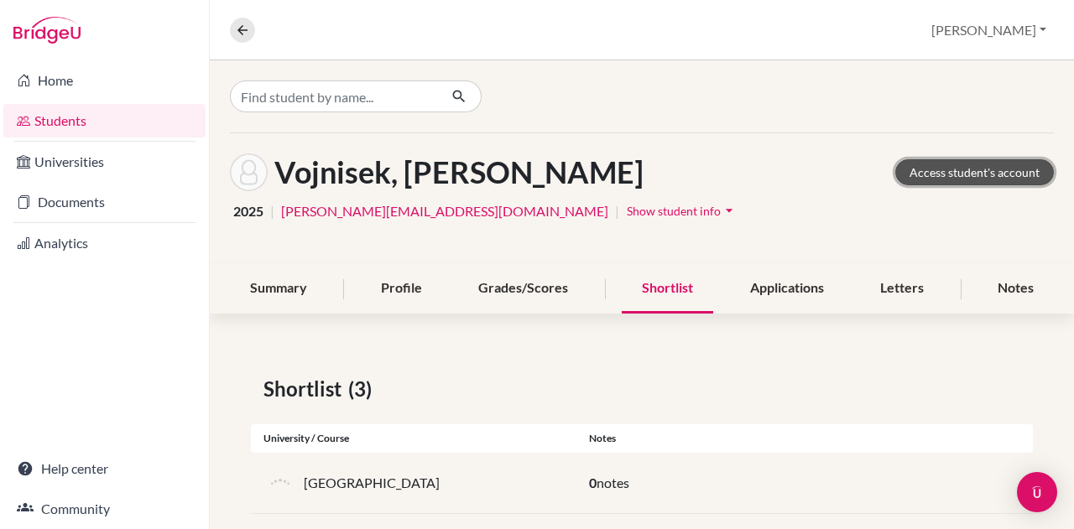
click at [913, 169] on link "Access student's account" at bounding box center [974, 172] width 159 height 26
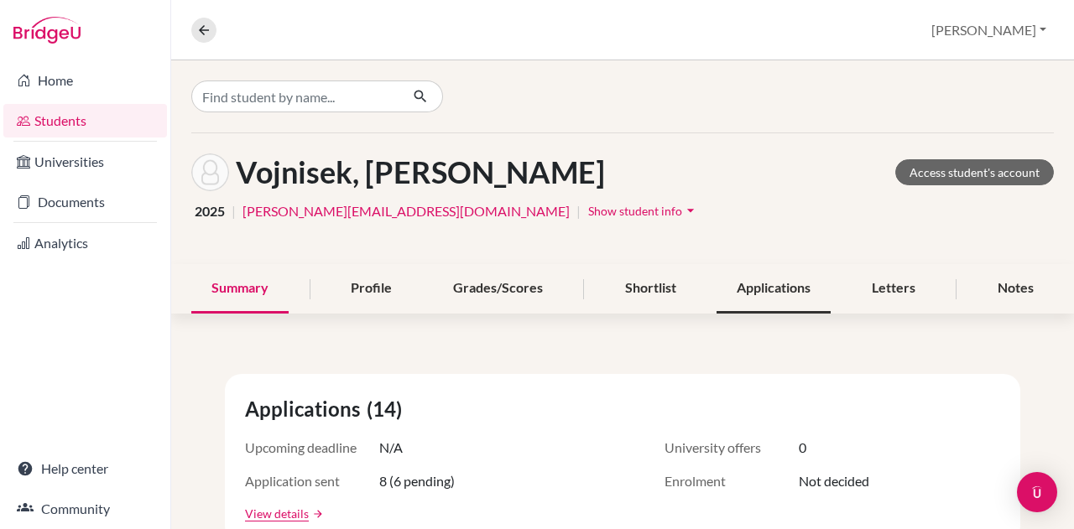
click at [773, 278] on div "Applications" at bounding box center [773, 288] width 114 height 49
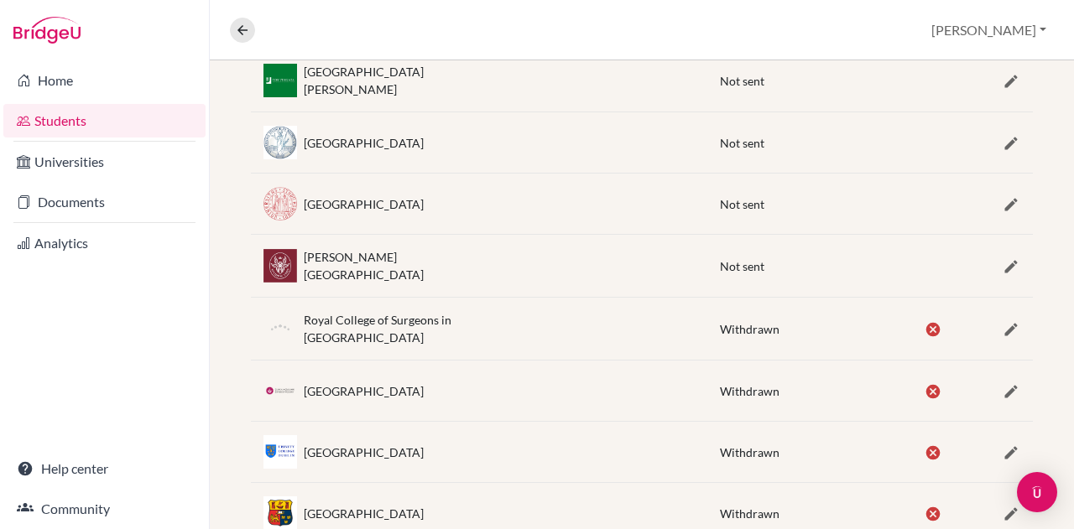
scroll to position [817, 0]
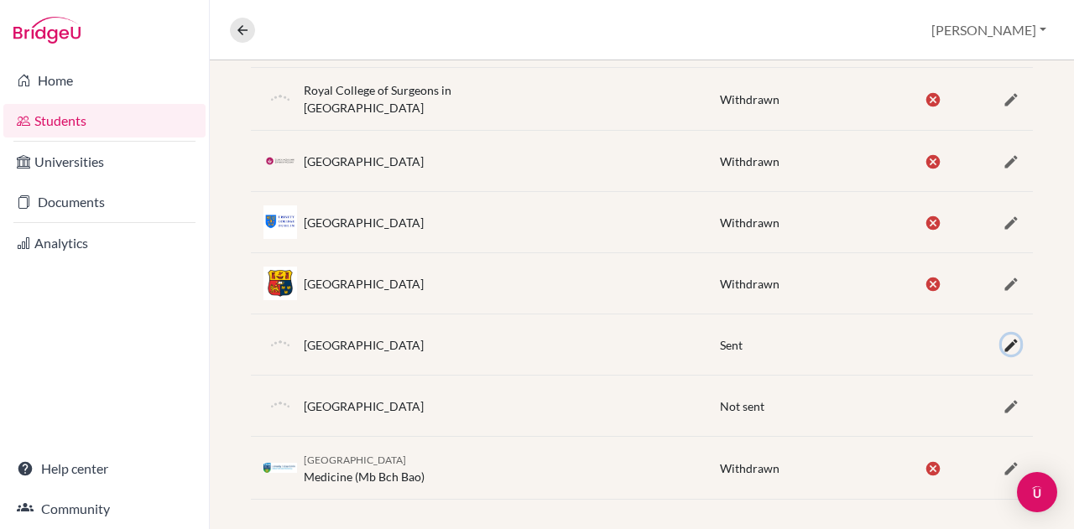
click at [1002, 338] on icon "button" at bounding box center [1010, 345] width 17 height 17
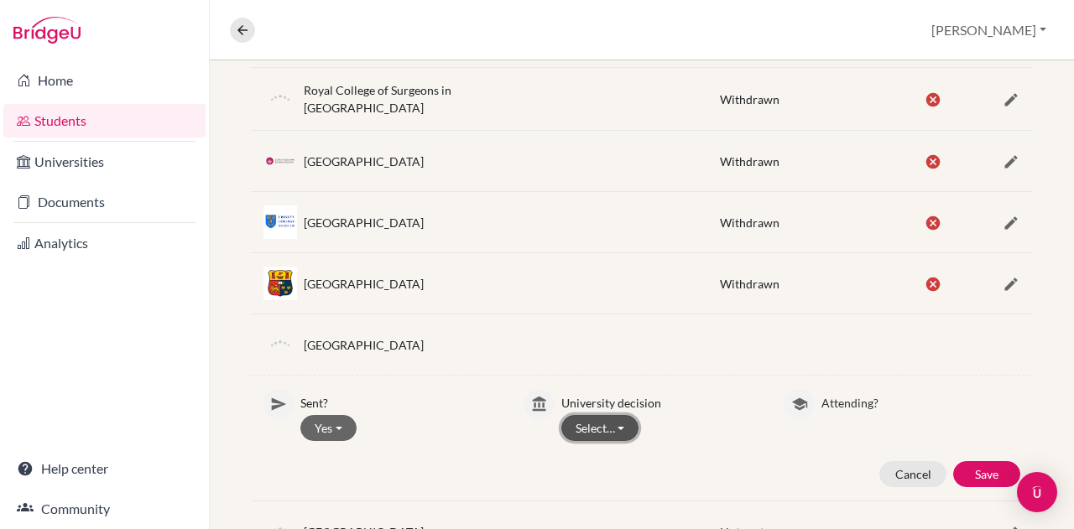
click at [610, 416] on button "Select…" at bounding box center [600, 428] width 78 height 26
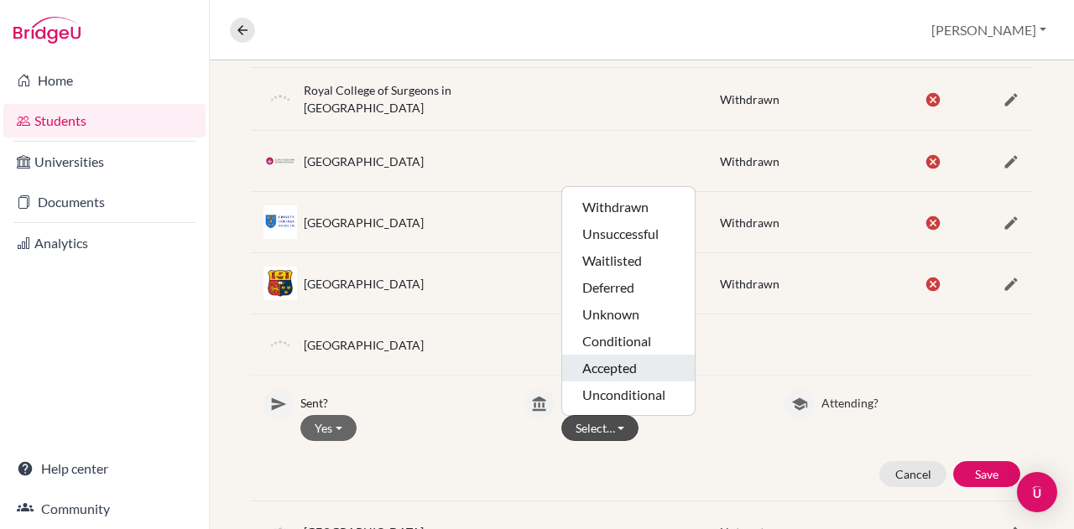
click at [629, 382] on button "Accepted" at bounding box center [628, 395] width 133 height 27
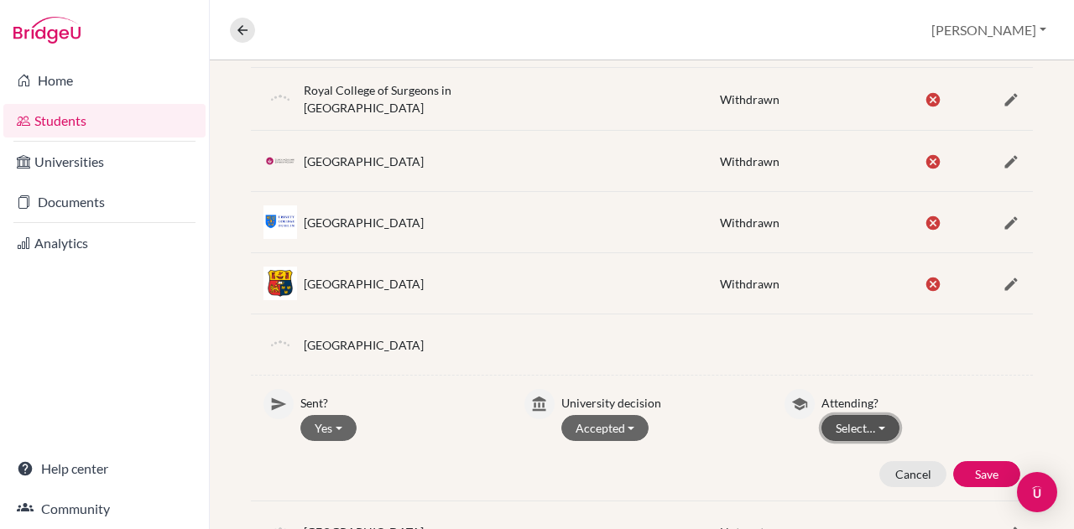
click at [839, 415] on button "Select…" at bounding box center [860, 428] width 78 height 26
click at [878, 477] on button "Attending" at bounding box center [888, 490] width 133 height 27
click at [976, 464] on button "Save" at bounding box center [986, 474] width 67 height 26
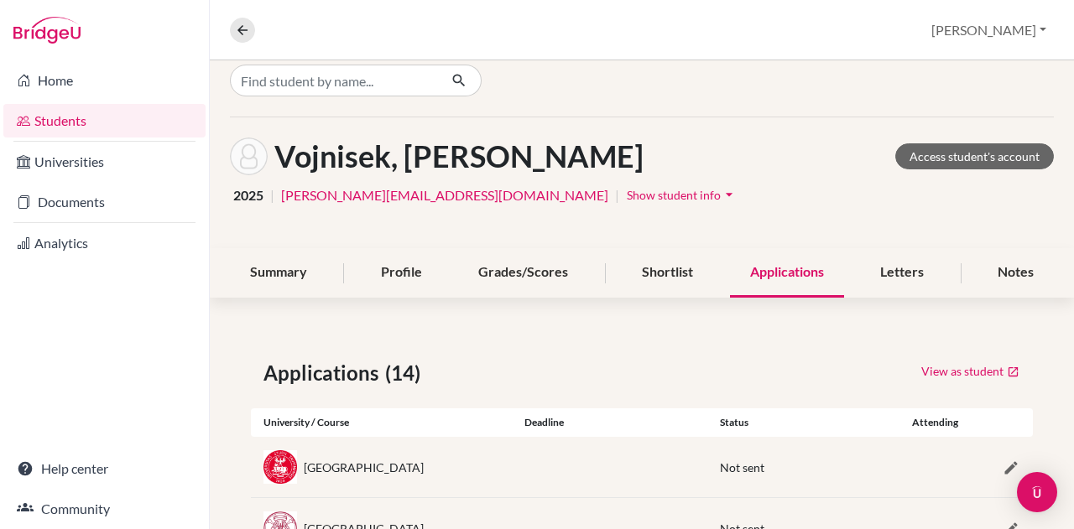
scroll to position [0, 0]
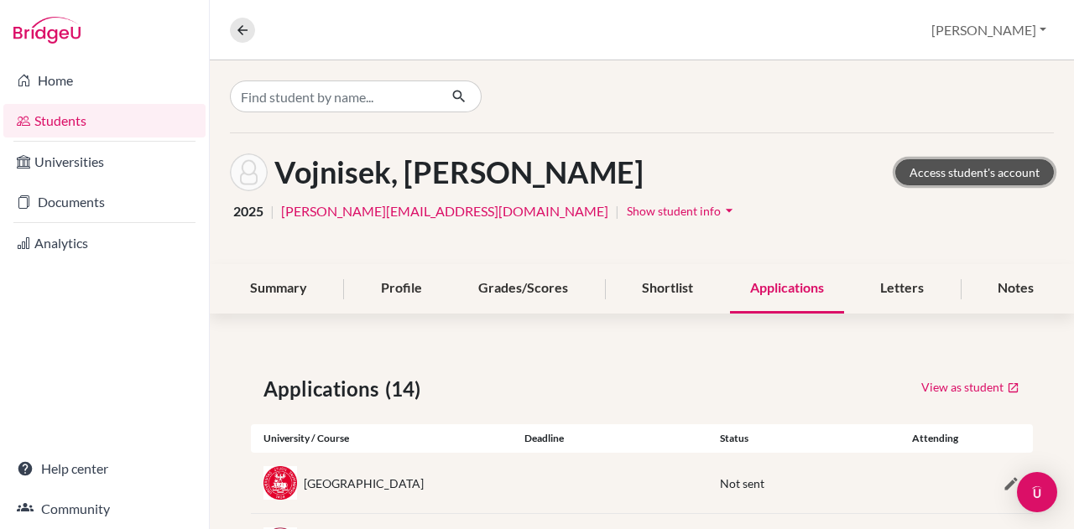
click at [958, 174] on link "Access student's account" at bounding box center [974, 172] width 159 height 26
